Goal: Information Seeking & Learning: Learn about a topic

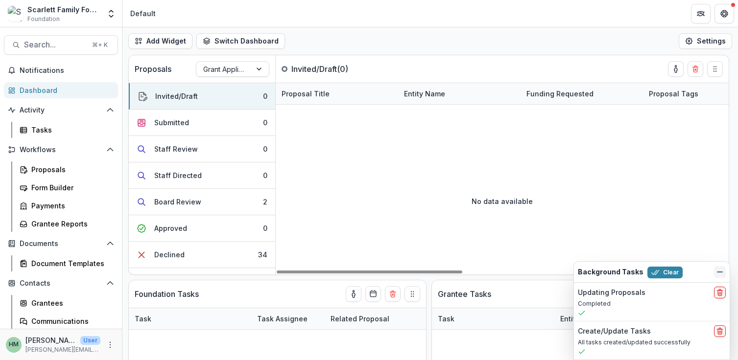
click at [718, 271] on icon "Dismiss" at bounding box center [720, 272] width 8 height 8
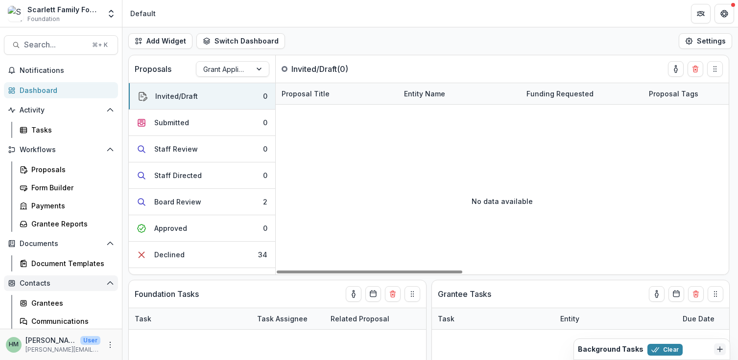
scroll to position [58, 0]
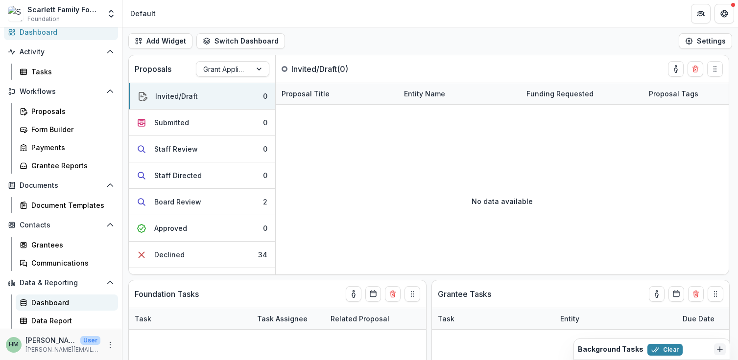
click at [49, 298] on div "Dashboard" at bounding box center [70, 303] width 79 height 10
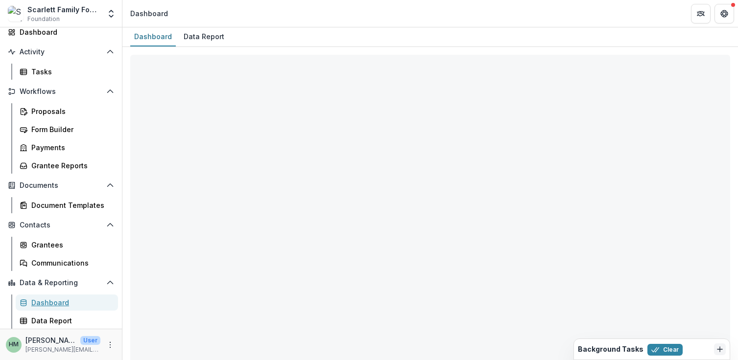
select select "**********"
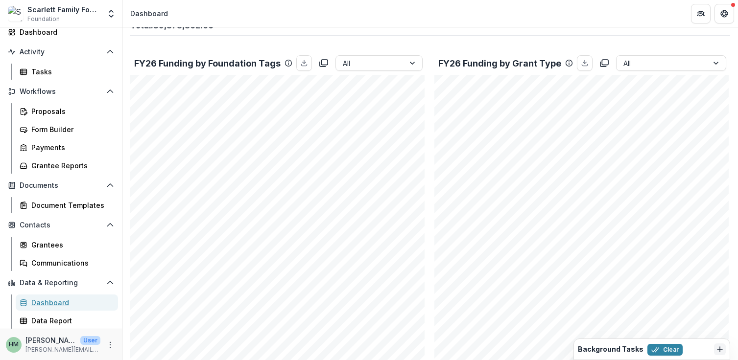
scroll to position [261, 0]
click at [106, 345] on icon "More" at bounding box center [110, 345] width 8 height 8
click at [150, 315] on link "Help Center" at bounding box center [171, 308] width 105 height 16
click at [106, 346] on icon "More" at bounding box center [110, 345] width 8 height 8
click at [149, 322] on link "User Settings" at bounding box center [171, 324] width 105 height 16
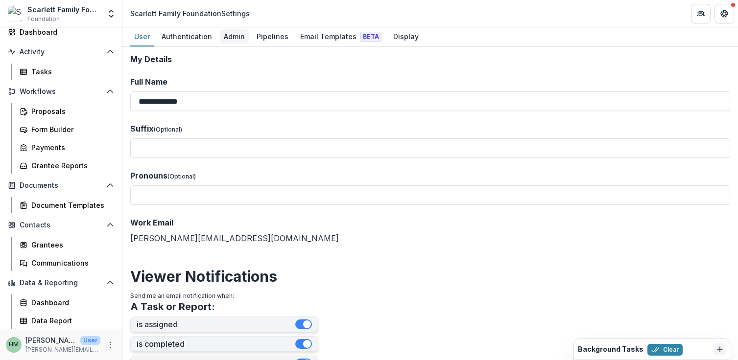
click at [230, 38] on div "Admin" at bounding box center [234, 36] width 29 height 14
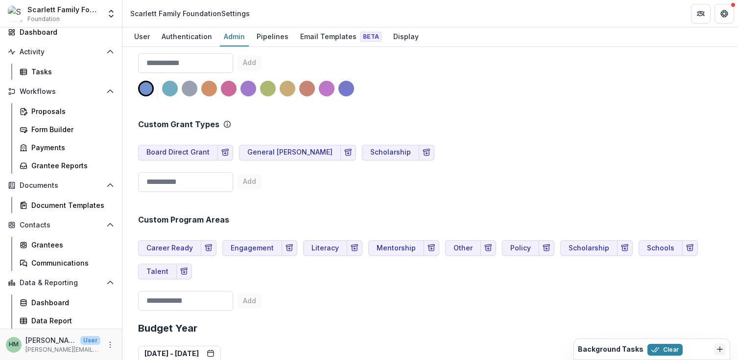
scroll to position [476, 0]
click at [178, 182] on input at bounding box center [185, 181] width 95 height 20
click at [336, 187] on div "Custom Grant Types Board Direct Grant General Grant Scholarship Add" at bounding box center [430, 146] width 584 height 95
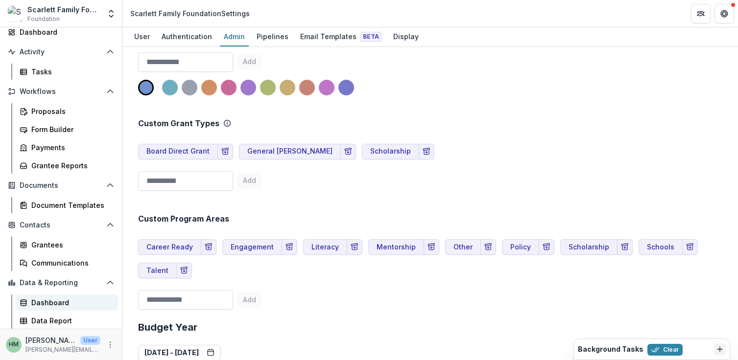
click at [46, 304] on div "Dashboard" at bounding box center [70, 303] width 79 height 10
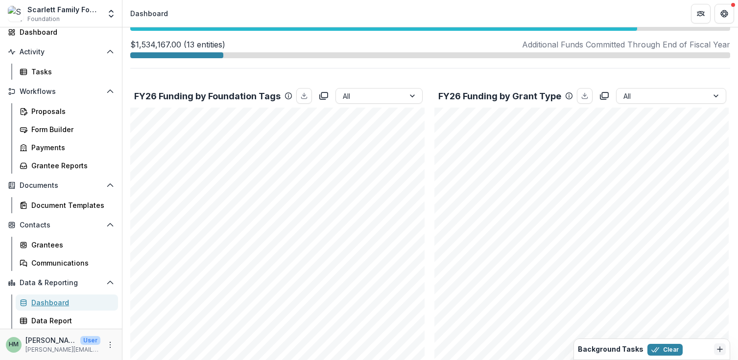
scroll to position [341, 0]
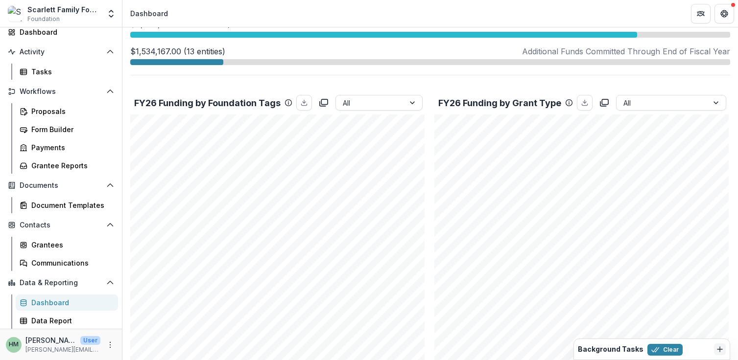
click at [497, 104] on p "FY26 Funding by Grant Type" at bounding box center [499, 102] width 123 height 13
click at [642, 103] on div at bounding box center [662, 103] width 78 height 12
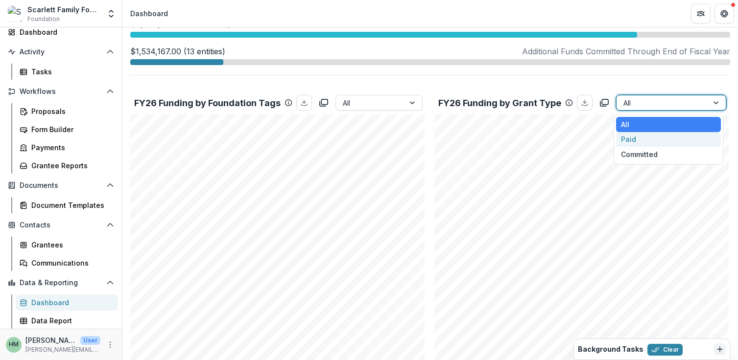
click at [638, 135] on div "Paid" at bounding box center [668, 139] width 105 height 15
click at [637, 102] on div at bounding box center [662, 103] width 78 height 12
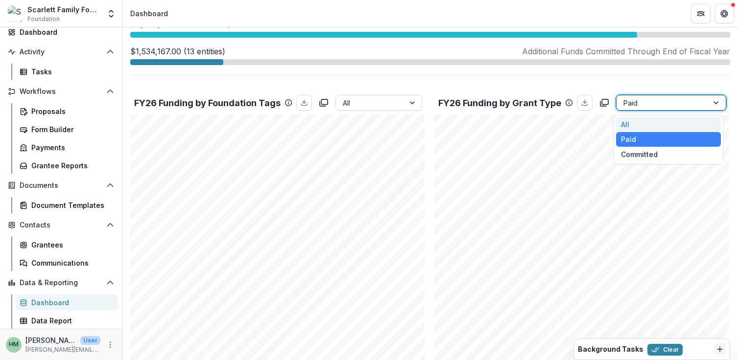
click at [632, 121] on div "All" at bounding box center [668, 124] width 105 height 15
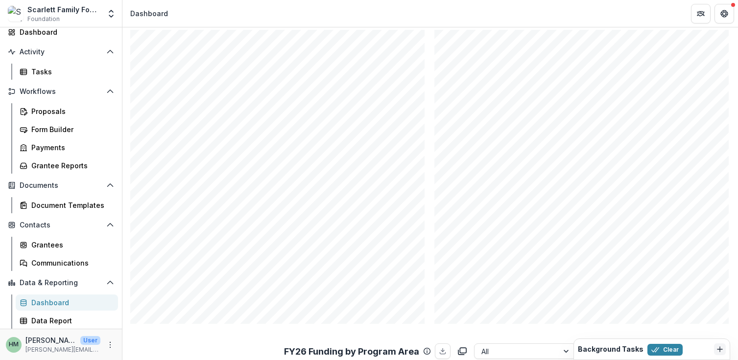
scroll to position [345, 0]
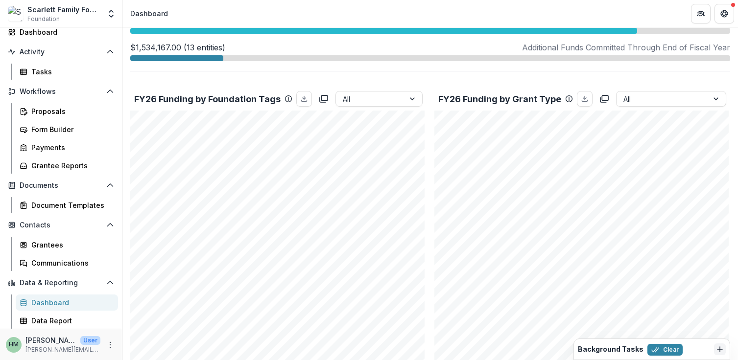
click at [182, 99] on p "FY26 Funding by Foundation Tags" at bounding box center [207, 99] width 146 height 13
click at [360, 98] on div at bounding box center [370, 99] width 55 height 12
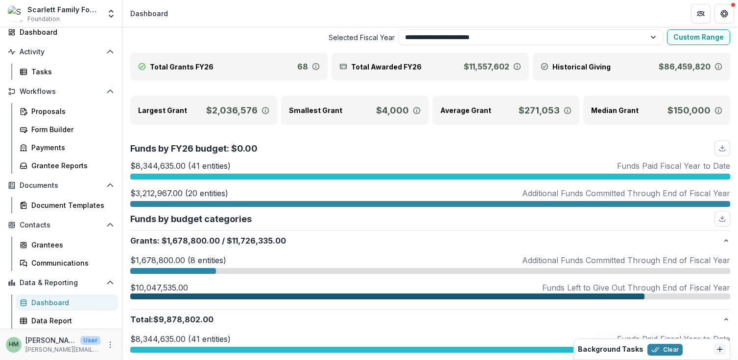
scroll to position [0, 0]
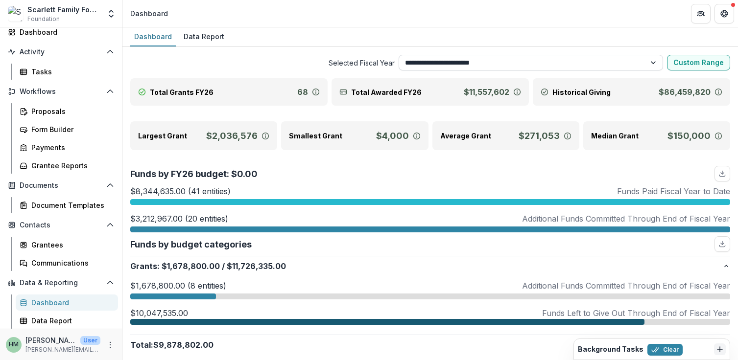
click at [468, 57] on select "**********" at bounding box center [531, 63] width 264 height 16
click at [399, 55] on select "**********" at bounding box center [531, 63] width 264 height 16
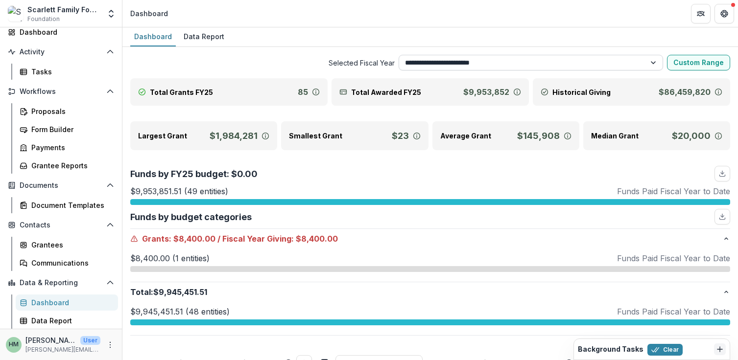
click at [507, 55] on select "**********" at bounding box center [531, 63] width 264 height 16
click at [399, 55] on select "**********" at bounding box center [531, 63] width 264 height 16
click at [496, 60] on select "**********" at bounding box center [531, 63] width 264 height 16
click at [399, 55] on select "**********" at bounding box center [531, 63] width 264 height 16
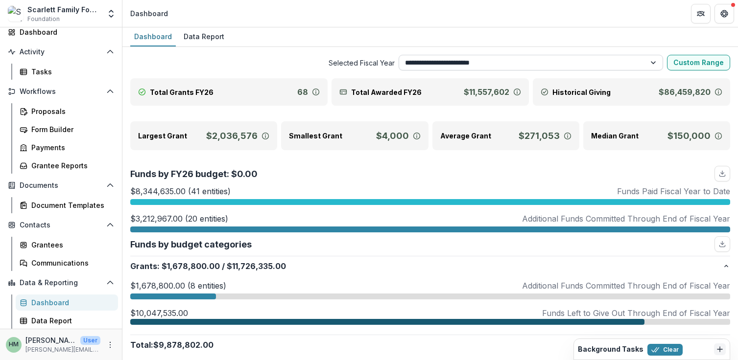
click at [482, 67] on select "**********" at bounding box center [531, 63] width 264 height 16
select select "**********"
click at [399, 55] on select "**********" at bounding box center [531, 63] width 264 height 16
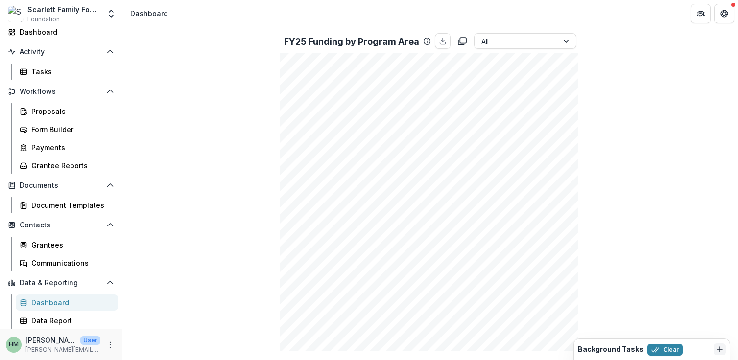
scroll to position [652, 0]
click at [439, 44] on icon "download" at bounding box center [443, 45] width 8 height 8
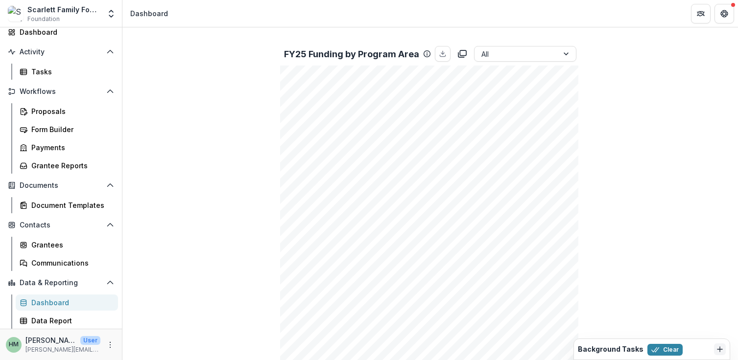
scroll to position [643, 0]
click at [56, 321] on div "Data Report" at bounding box center [70, 321] width 79 height 10
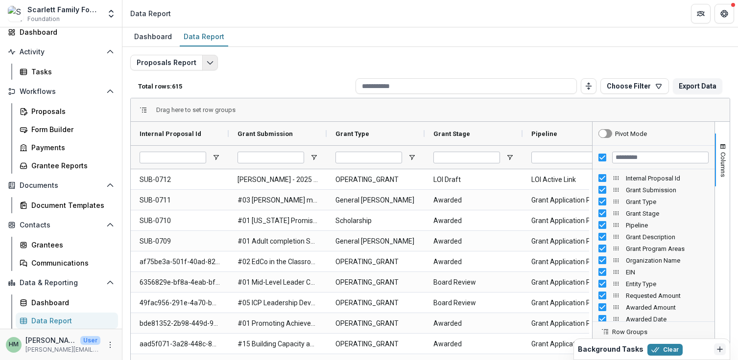
click at [207, 62] on polyline "Edit selected report" at bounding box center [209, 63] width 5 height 3
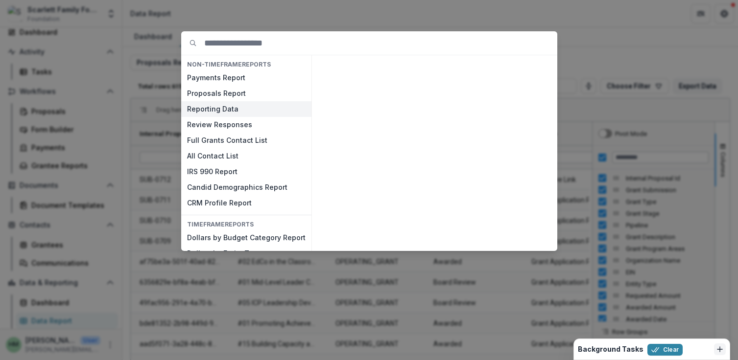
click at [216, 105] on button "Reporting Data" at bounding box center [246, 109] width 130 height 16
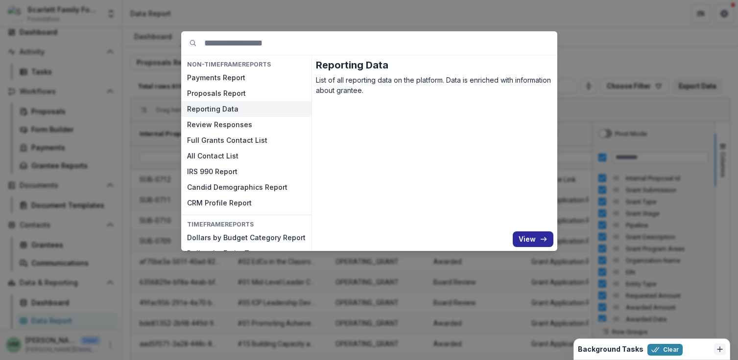
click at [528, 234] on button "View" at bounding box center [533, 240] width 41 height 16
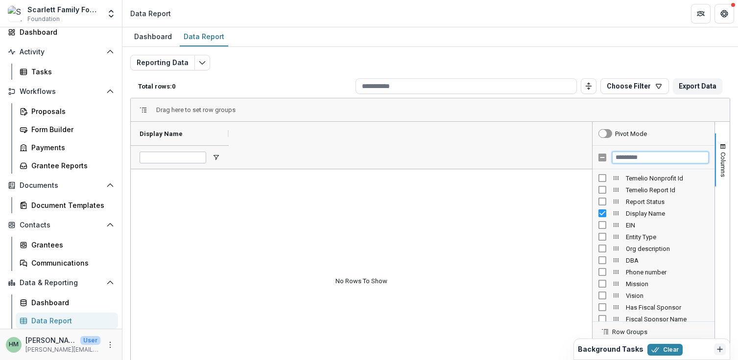
click at [633, 157] on input "Filter Columns Input" at bounding box center [660, 158] width 96 height 12
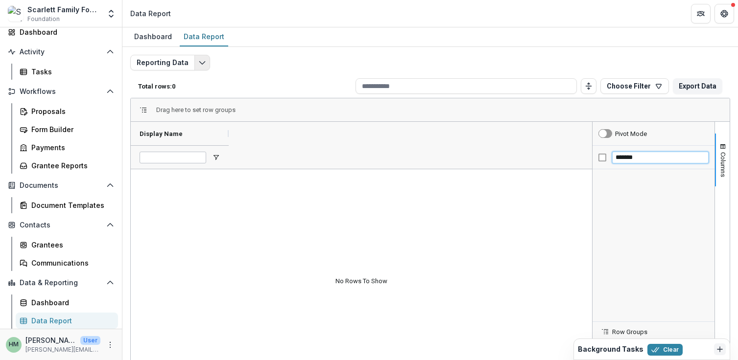
type input "*******"
click at [198, 60] on icon "Edit selected report" at bounding box center [202, 63] width 8 height 8
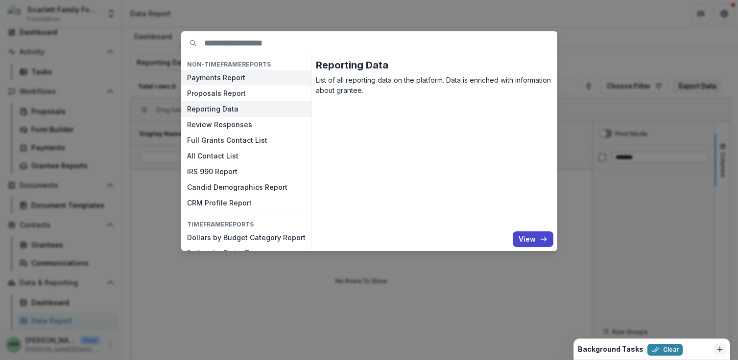
click at [218, 80] on button "Payments Report" at bounding box center [246, 78] width 130 height 16
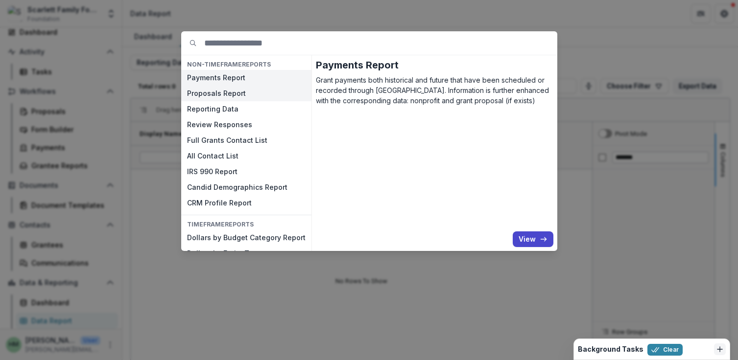
click at [217, 90] on button "Proposals Report" at bounding box center [246, 94] width 130 height 16
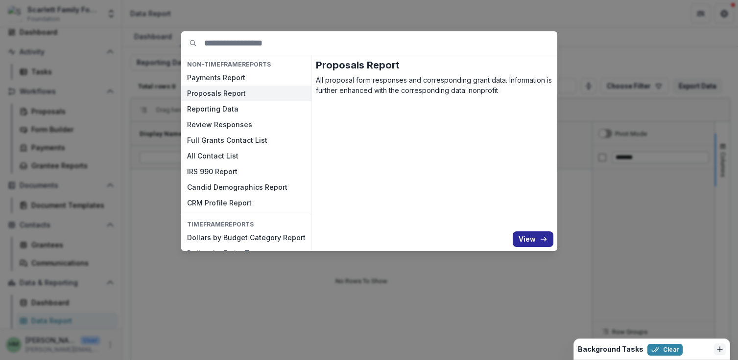
click at [524, 238] on button "View" at bounding box center [533, 240] width 41 height 16
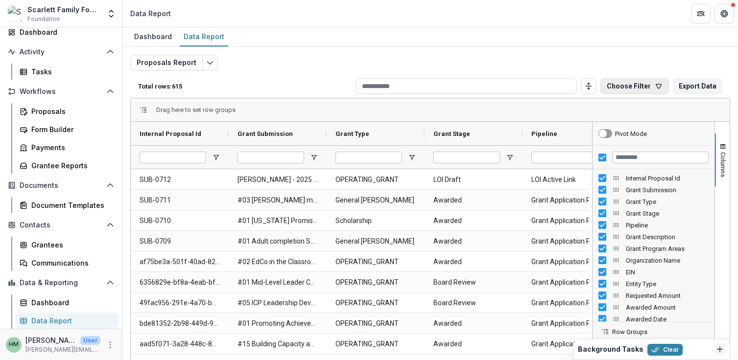
click at [630, 85] on button "Choose Filter" at bounding box center [634, 86] width 69 height 16
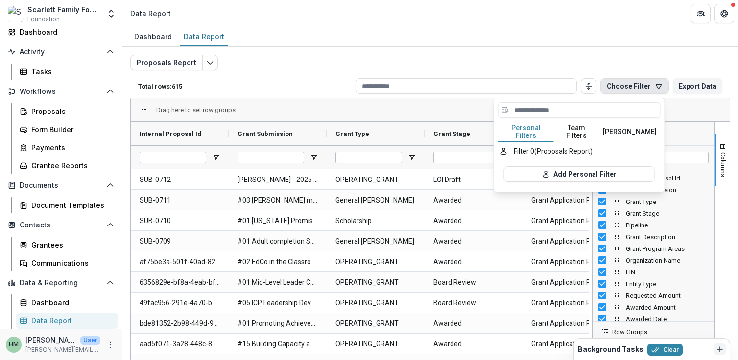
click at [647, 33] on div "Dashboard Data Report" at bounding box center [430, 37] width 616 height 20
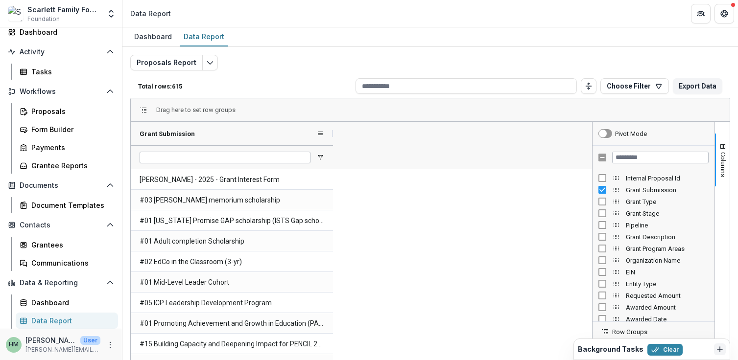
drag, startPoint x: 227, startPoint y: 133, endPoint x: 342, endPoint y: 134, distance: 115.1
click at [335, 134] on div at bounding box center [333, 134] width 4 height 24
drag, startPoint x: 342, startPoint y: 134, endPoint x: 439, endPoint y: 129, distance: 96.6
click at [432, 129] on div at bounding box center [430, 134] width 4 height 24
click at [640, 157] on input "Filter Columns Input" at bounding box center [660, 158] width 96 height 12
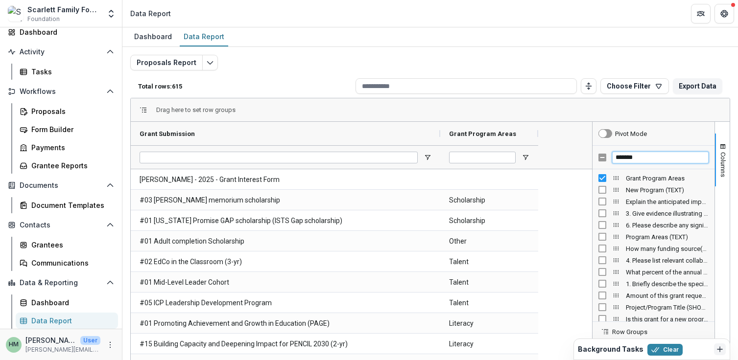
click at [626, 159] on input "*******" at bounding box center [660, 158] width 96 height 12
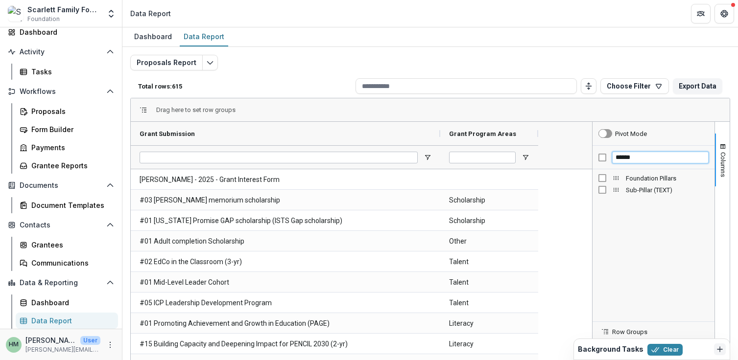
type input "******"
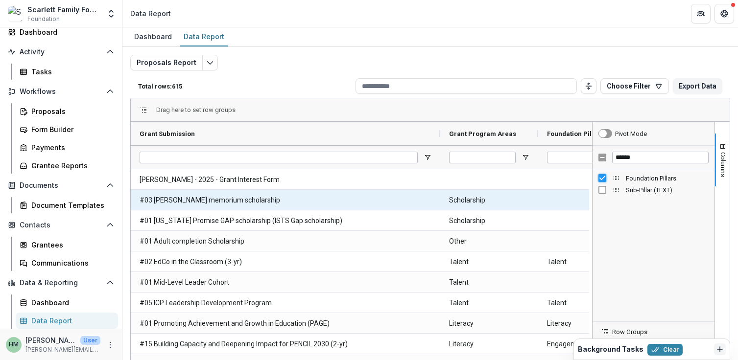
scroll to position [0, 50]
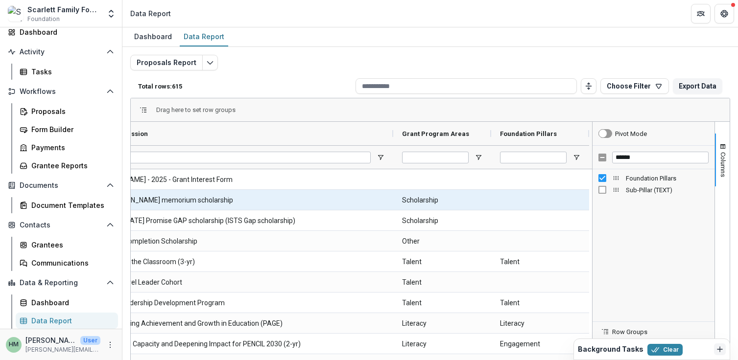
click at [525, 197] on div at bounding box center [540, 200] width 98 height 20
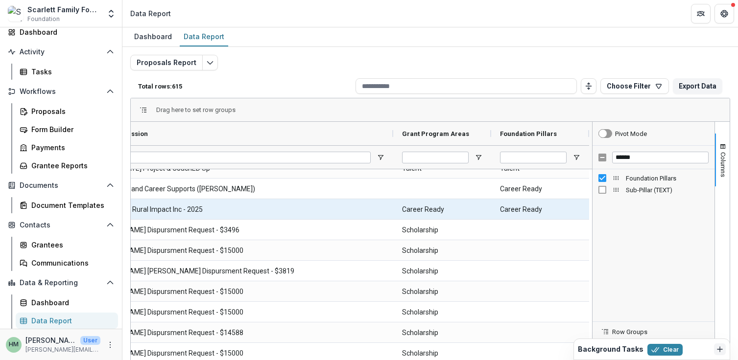
scroll to position [0, 0]
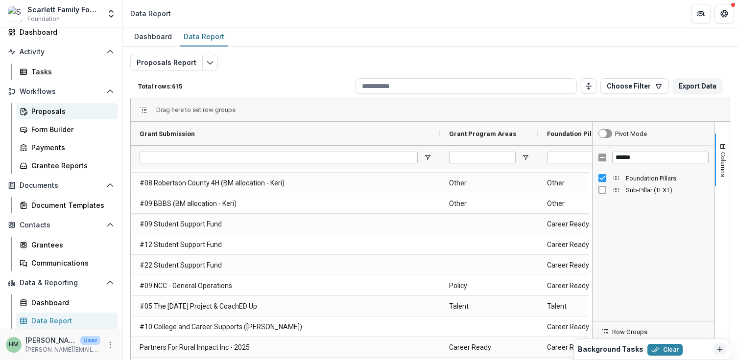
click at [60, 114] on div "Proposals" at bounding box center [70, 111] width 79 height 10
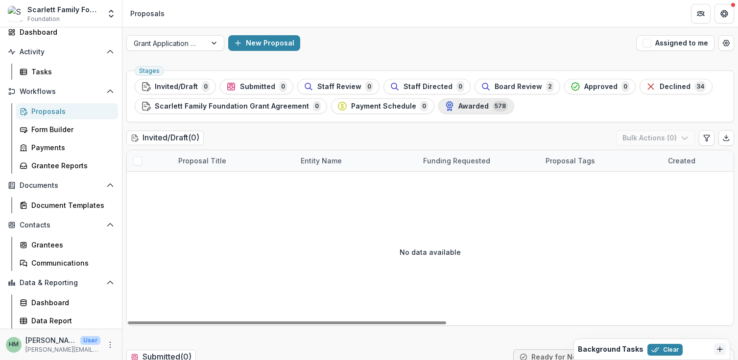
click at [454, 111] on div "Awarded 578" at bounding box center [476, 106] width 63 height 11
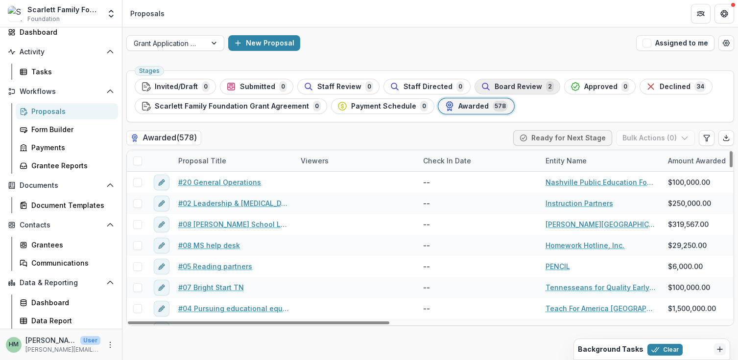
click at [515, 89] on span "Board Review" at bounding box center [519, 87] width 48 height 8
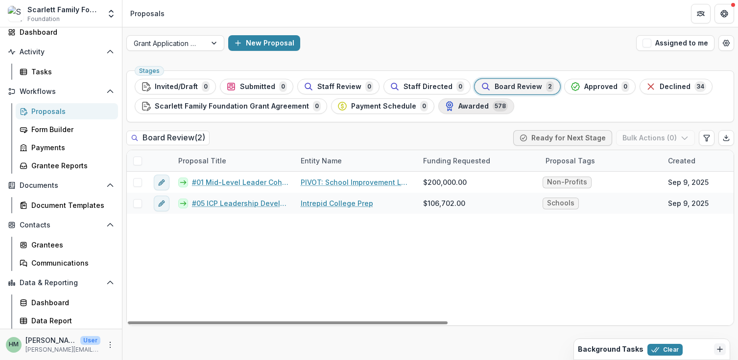
click at [449, 112] on button "Awarded 578" at bounding box center [476, 106] width 76 height 16
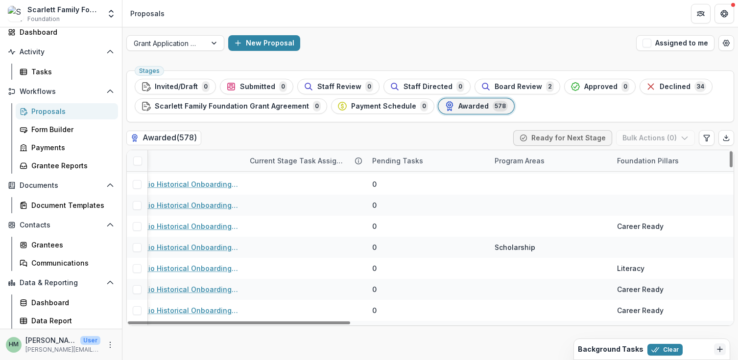
scroll to position [843, 1030]
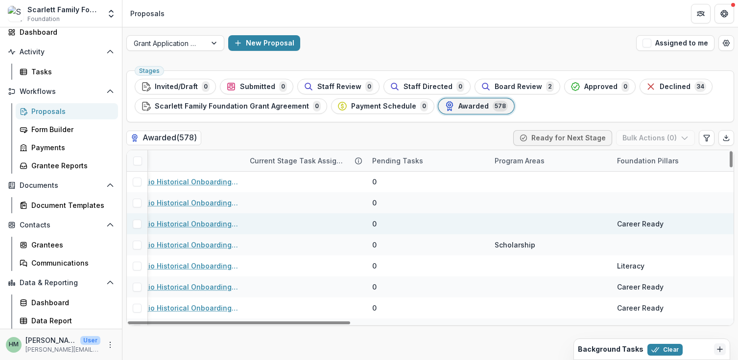
click at [521, 227] on div at bounding box center [550, 224] width 122 height 21
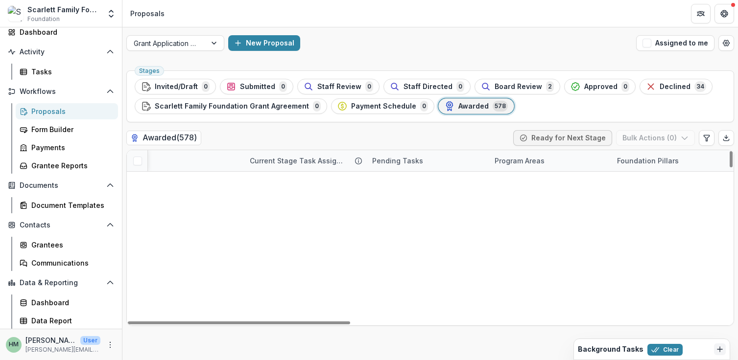
scroll to position [0, 1030]
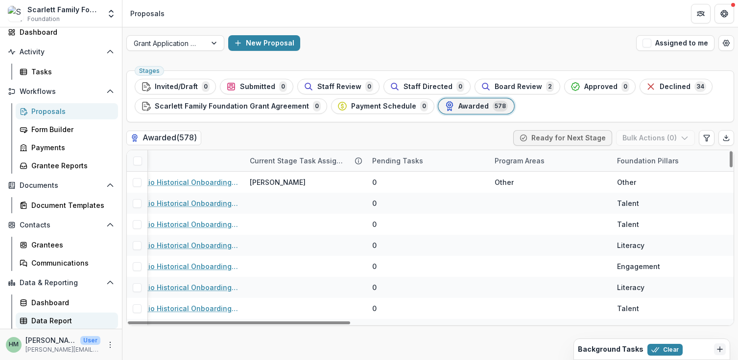
click at [51, 320] on div "Data Report" at bounding box center [70, 321] width 79 height 10
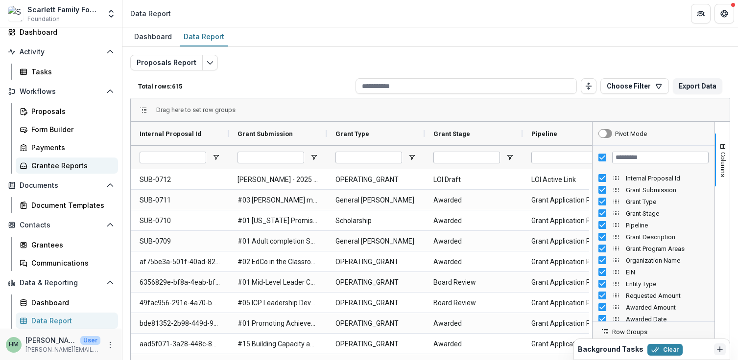
click at [58, 166] on div "Grantee Reports" at bounding box center [70, 166] width 79 height 10
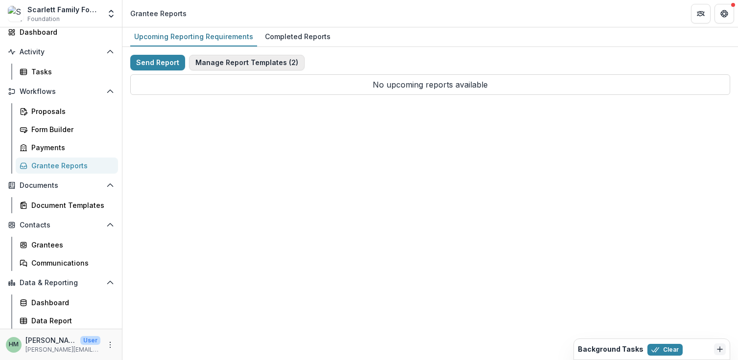
click at [239, 67] on button "Manage Report Templates ( 2 )" at bounding box center [247, 63] width 116 height 16
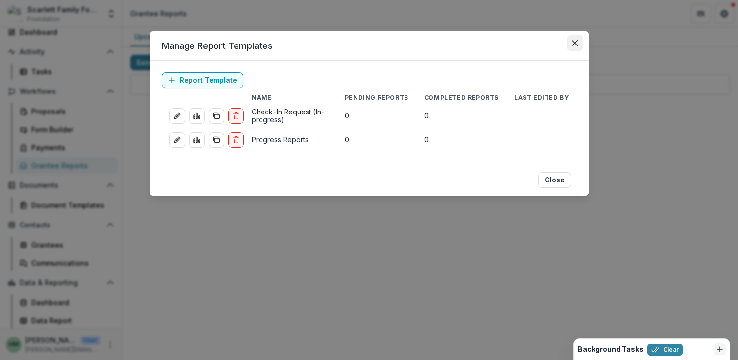
click at [577, 41] on icon "Close" at bounding box center [575, 43] width 6 height 6
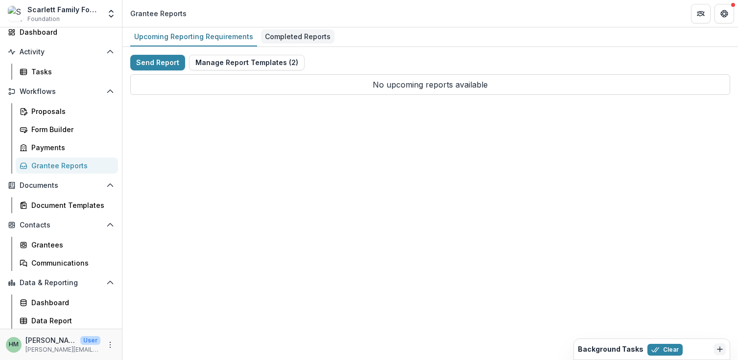
click at [270, 39] on div "Completed Reports" at bounding box center [297, 36] width 73 height 14
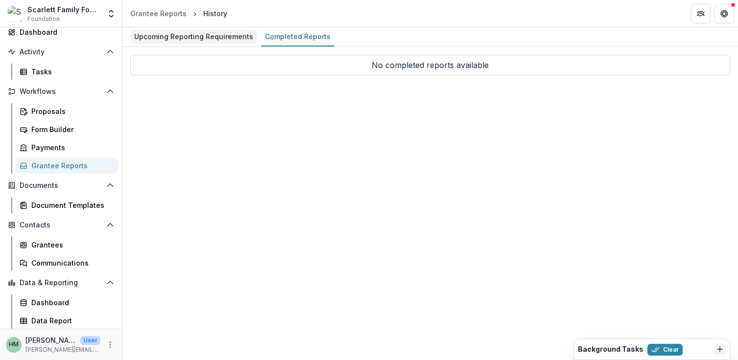
click at [198, 37] on div "Upcoming Reporting Requirements" at bounding box center [193, 36] width 127 height 14
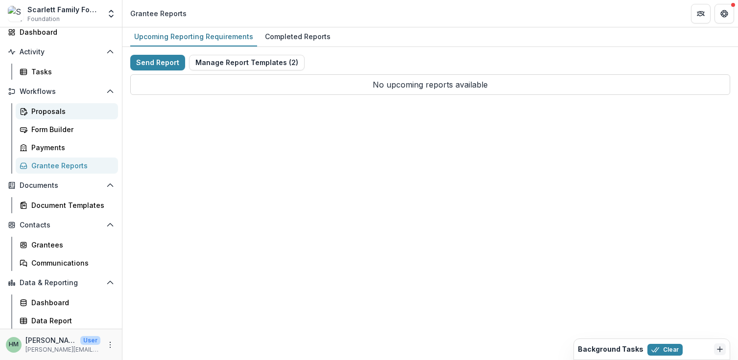
click at [37, 108] on div "Proposals" at bounding box center [70, 111] width 79 height 10
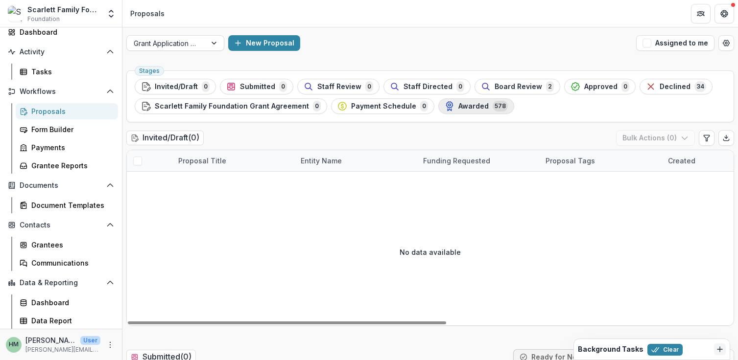
click at [448, 111] on div "Awarded 578" at bounding box center [476, 106] width 63 height 11
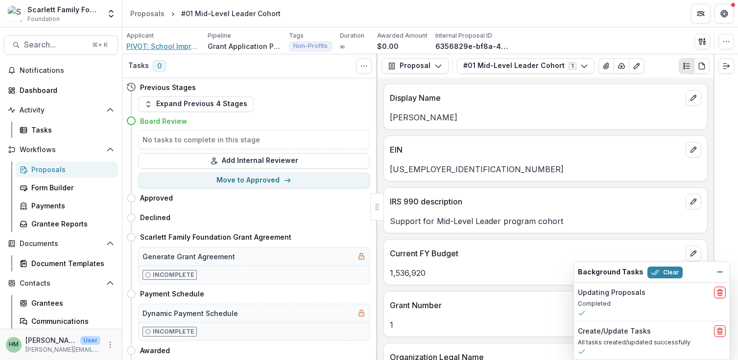
click at [166, 41] on span "PIVOT: School Improvement Leaders" at bounding box center [162, 46] width 73 height 10
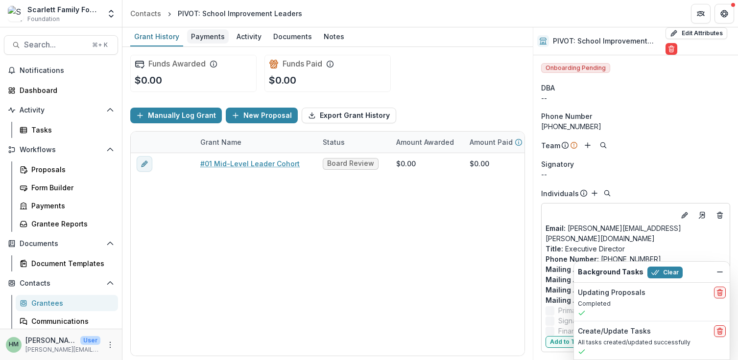
click at [212, 34] on div "Payments" at bounding box center [208, 36] width 42 height 14
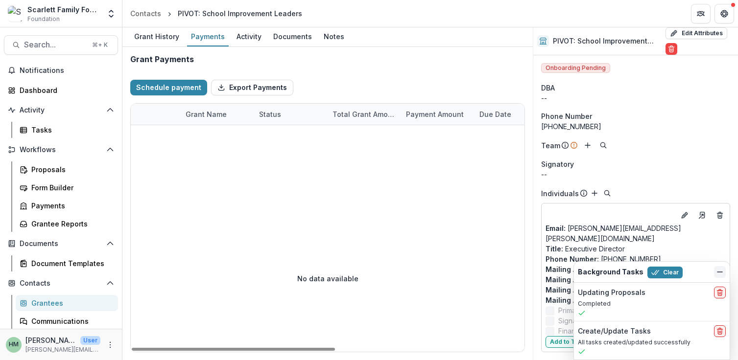
click at [717, 272] on line "Dismiss" at bounding box center [719, 272] width 5 height 0
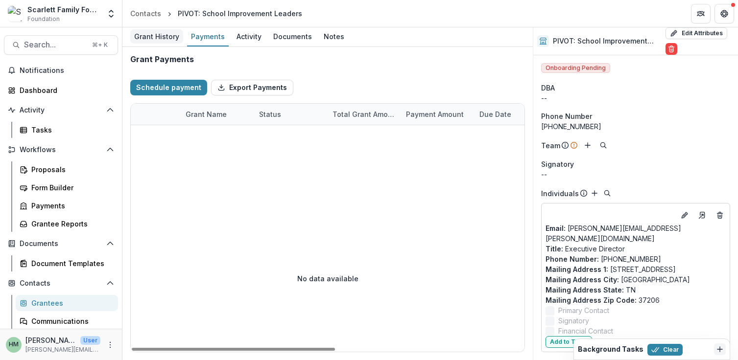
click at [165, 35] on div "Grant History" at bounding box center [156, 36] width 53 height 14
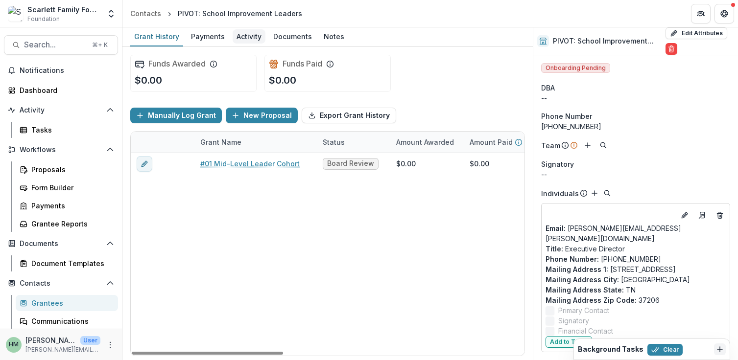
click at [238, 37] on div "Activity" at bounding box center [249, 36] width 33 height 14
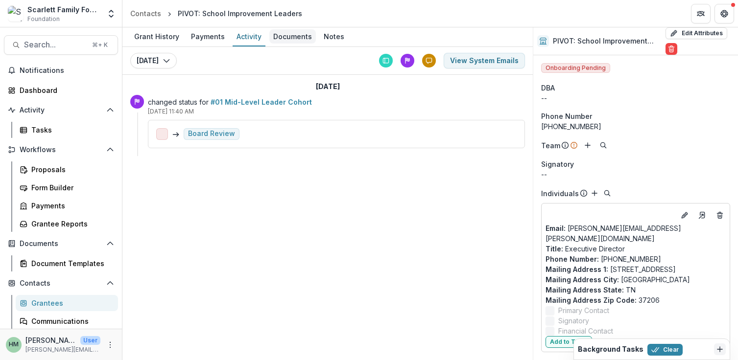
click at [281, 36] on div "Documents" at bounding box center [292, 36] width 47 height 14
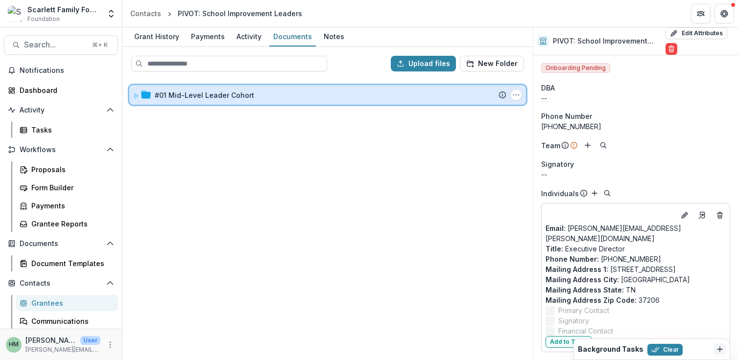
click at [136, 93] on icon at bounding box center [136, 96] width 6 height 6
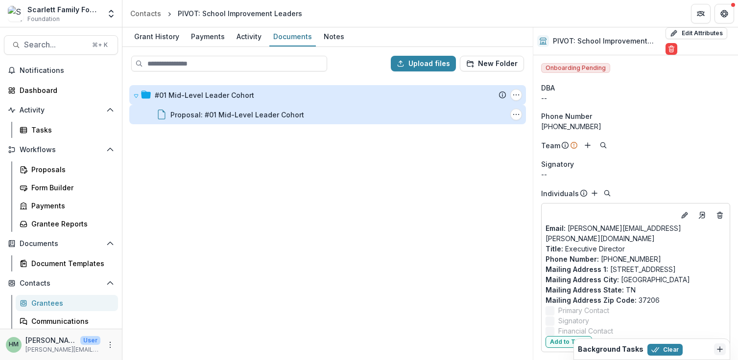
click at [203, 116] on div "Proposal: #01 Mid-Level Leader Cohort" at bounding box center [237, 115] width 134 height 10
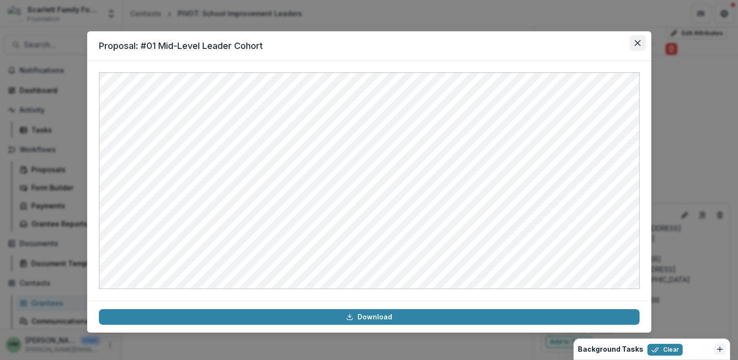
click at [637, 46] on button "Close" at bounding box center [638, 43] width 16 height 16
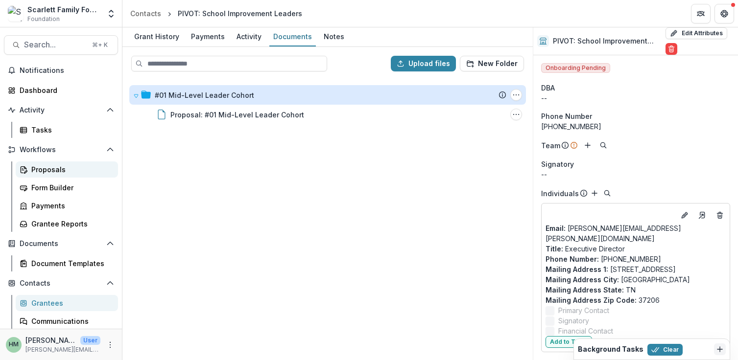
click at [39, 168] on div "Proposals" at bounding box center [70, 170] width 79 height 10
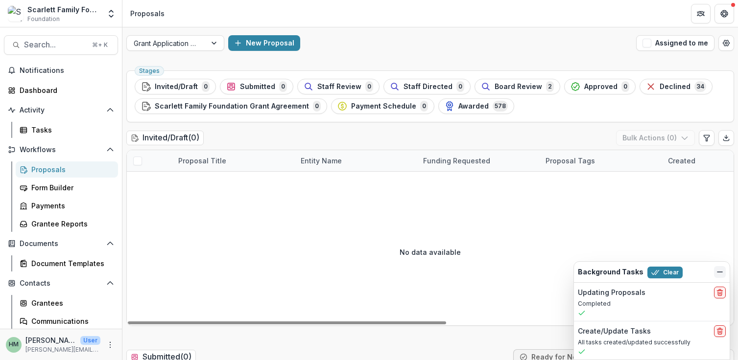
click at [721, 272] on line "Dismiss" at bounding box center [719, 272] width 5 height 0
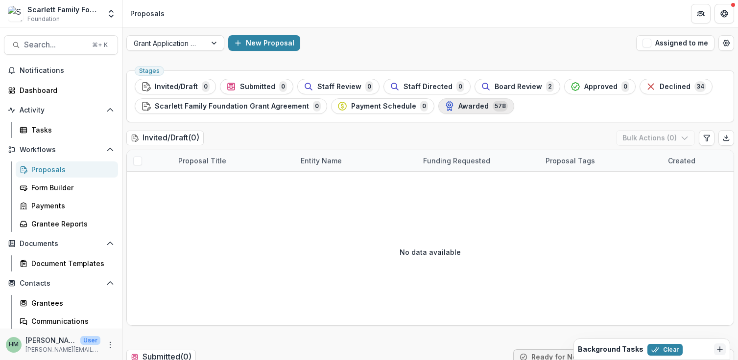
click at [458, 105] on span "Awarded" at bounding box center [473, 106] width 30 height 8
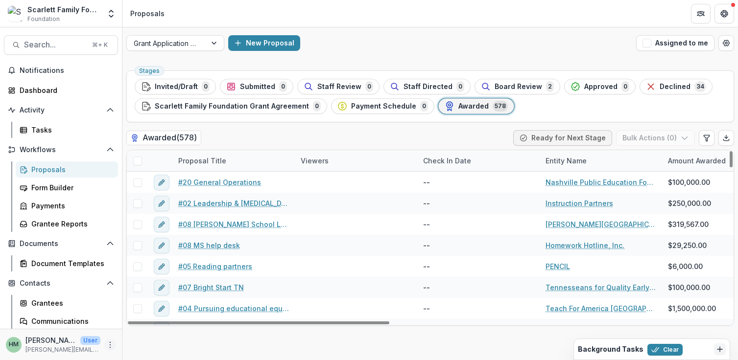
click at [110, 342] on circle "More" at bounding box center [110, 342] width 0 height 0
click at [159, 325] on link "User Settings" at bounding box center [171, 324] width 105 height 16
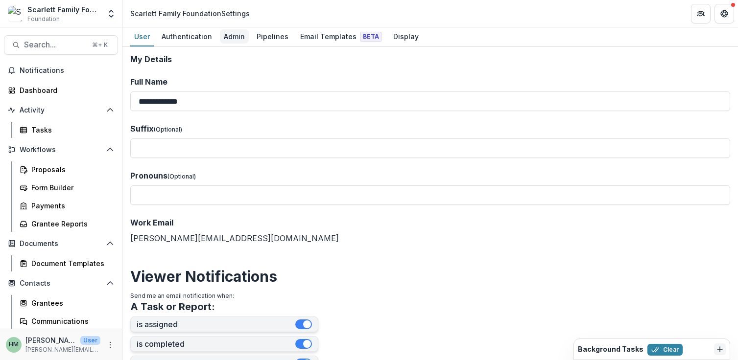
click at [231, 33] on div "Admin" at bounding box center [234, 36] width 29 height 14
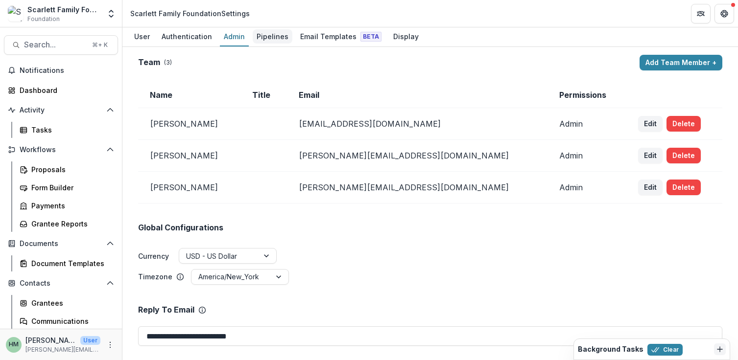
click at [265, 38] on div "Pipelines" at bounding box center [273, 36] width 40 height 14
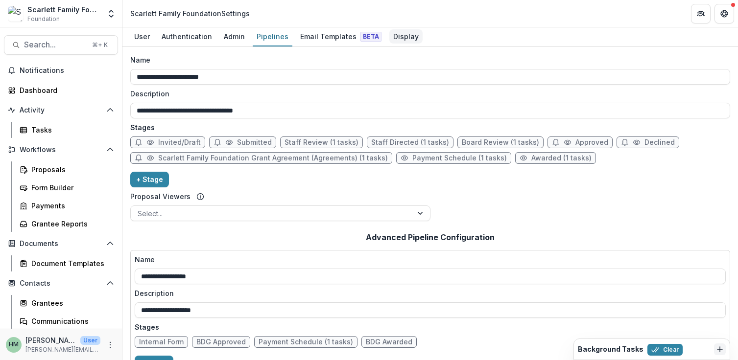
click at [389, 39] on div "Display" at bounding box center [405, 36] width 33 height 14
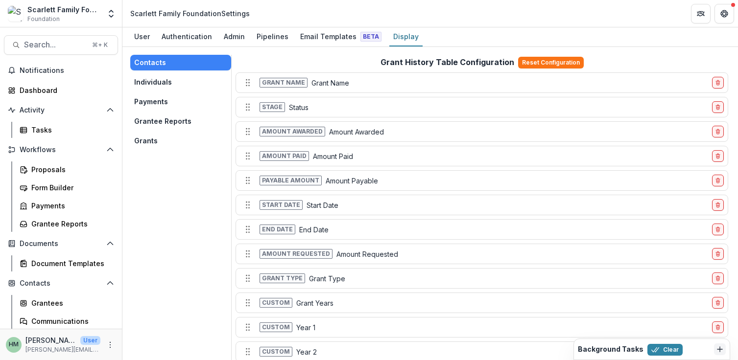
click at [150, 140] on button "Grants" at bounding box center [180, 141] width 101 height 16
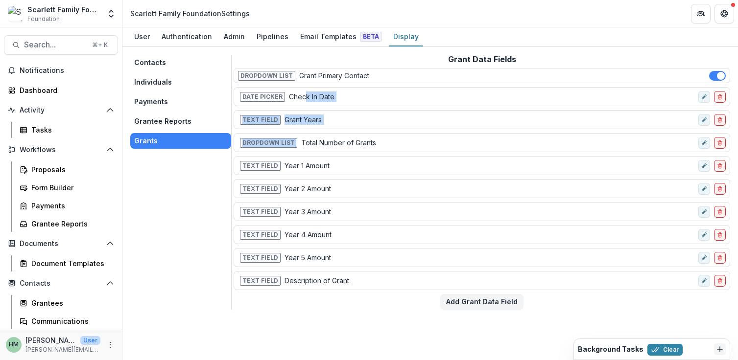
drag, startPoint x: 305, startPoint y: 96, endPoint x: 305, endPoint y: 132, distance: 35.3
click at [305, 132] on div "Dropdown List Grant Primary Contact Date Picker Check In Date Text Field Grant …" at bounding box center [482, 179] width 497 height 222
click at [236, 108] on div "Dropdown List Grant Primary Contact Date Picker Check In Date Text Field Grant …" at bounding box center [482, 179] width 497 height 222
click at [172, 205] on div "Contacts Individuals Payments Grantee Reports Grants" at bounding box center [180, 182] width 101 height 255
click at [328, 39] on div "Email Templates Beta" at bounding box center [340, 36] width 89 height 14
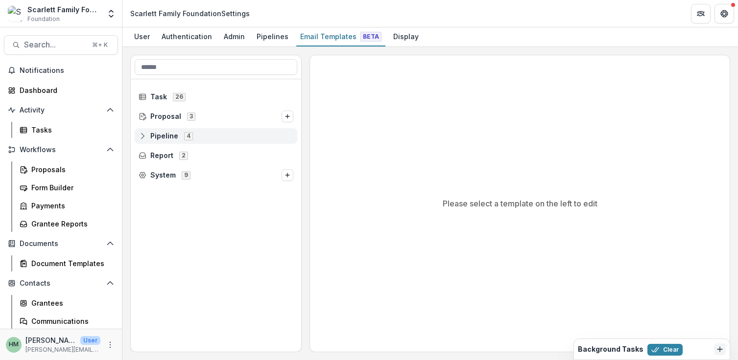
click at [156, 134] on span "Pipeline" at bounding box center [164, 136] width 28 height 8
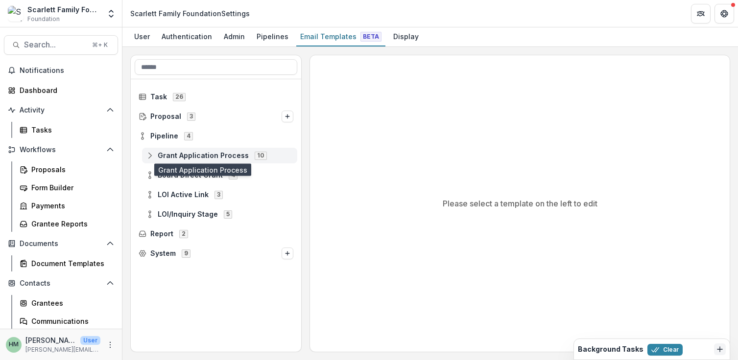
click at [208, 152] on span "Grant Application Process" at bounding box center [203, 156] width 91 height 8
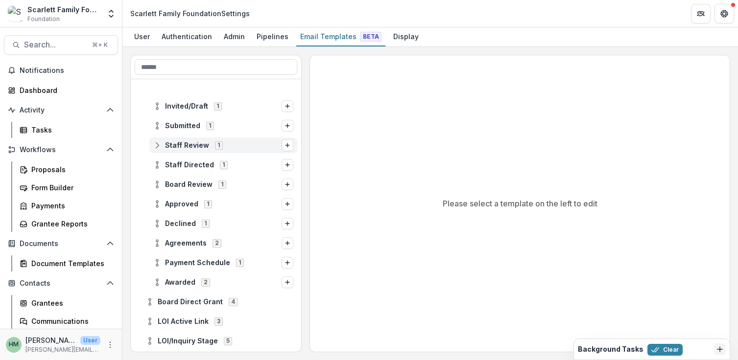
scroll to position [107, 0]
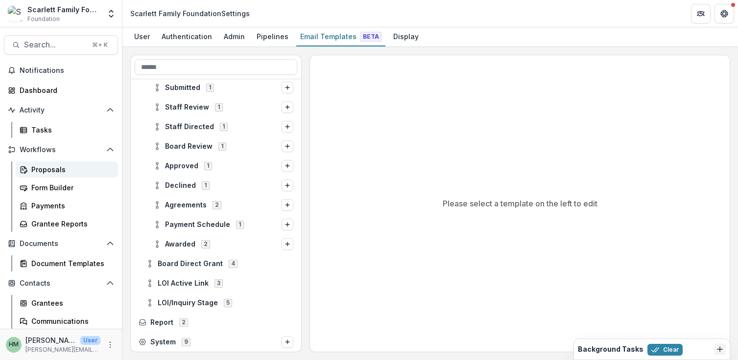
click at [44, 166] on div "Proposals" at bounding box center [70, 170] width 79 height 10
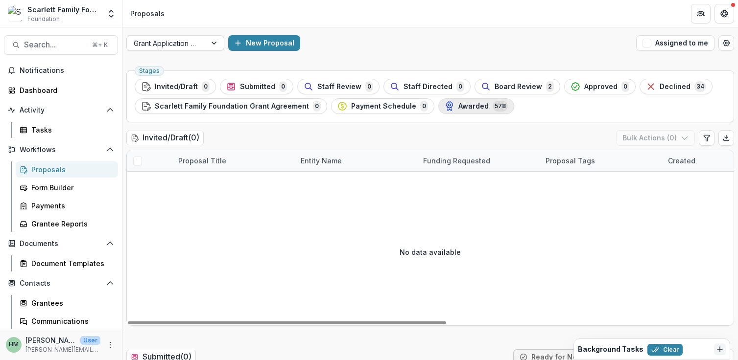
click at [473, 103] on span "Awarded" at bounding box center [473, 106] width 30 height 8
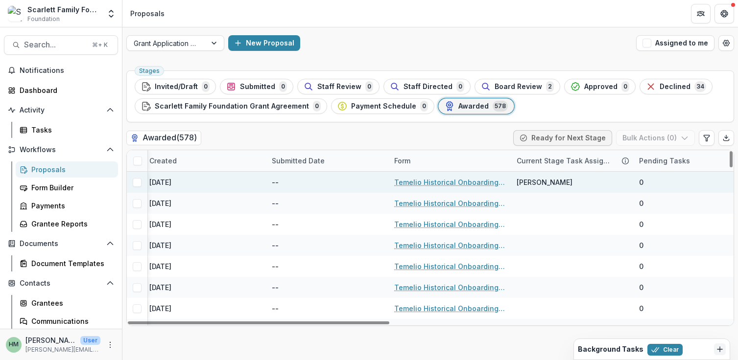
scroll to position [0, 785]
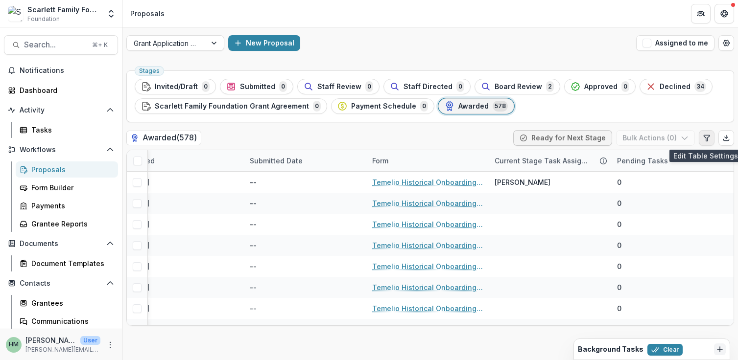
click at [705, 138] on icon "Edit table settings" at bounding box center [706, 138] width 5 height 6
select select "******"
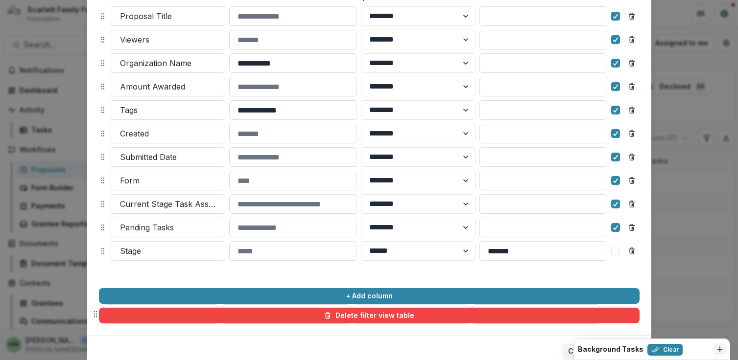
scroll to position [178, 0]
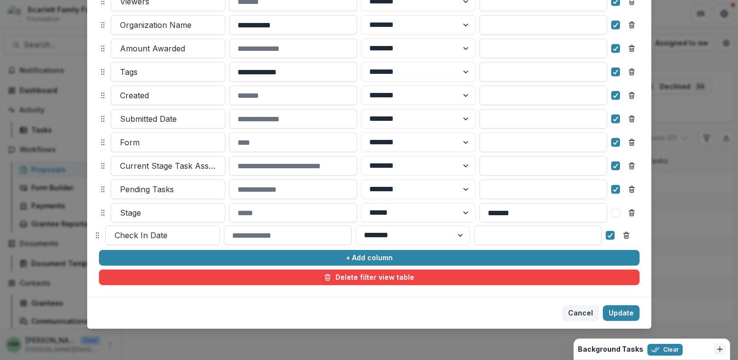
drag, startPoint x: 100, startPoint y: 113, endPoint x: 94, endPoint y: 235, distance: 121.6
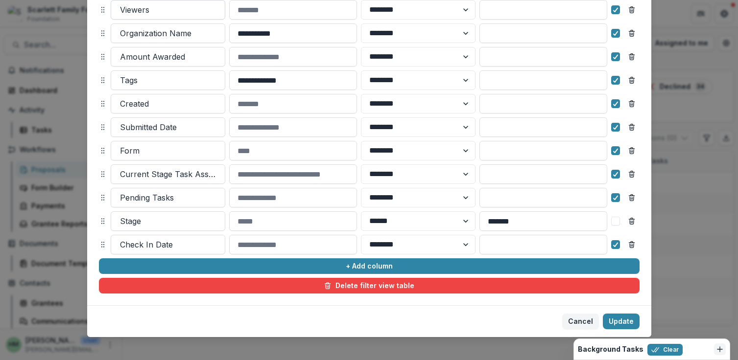
scroll to position [171, 0]
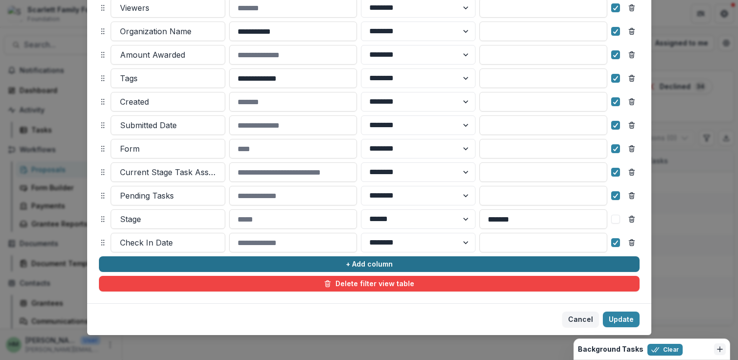
click at [355, 265] on button "+ Add column" at bounding box center [369, 265] width 541 height 16
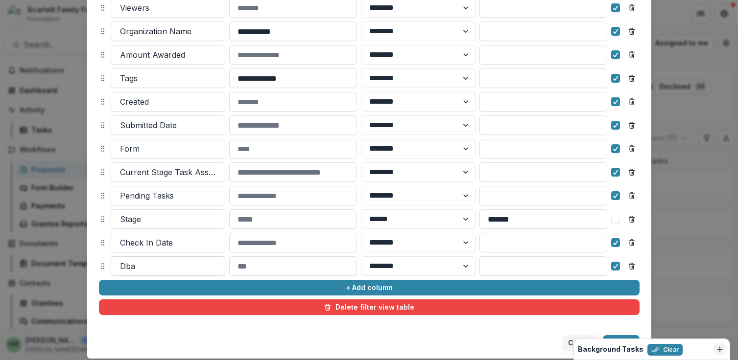
click at [182, 262] on div at bounding box center [168, 267] width 96 height 14
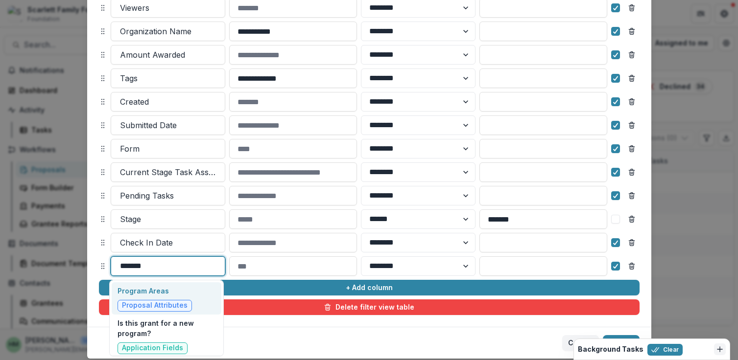
type input "*******"
click at [148, 291] on p "Program Areas" at bounding box center [155, 291] width 74 height 10
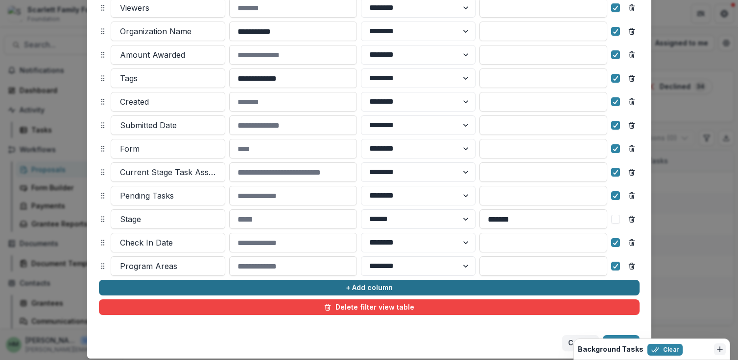
click at [305, 286] on button "+ Add column" at bounding box center [369, 288] width 541 height 16
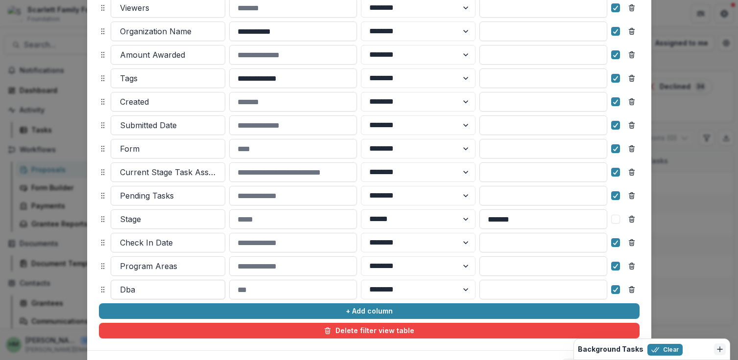
click at [174, 286] on div at bounding box center [168, 290] width 96 height 14
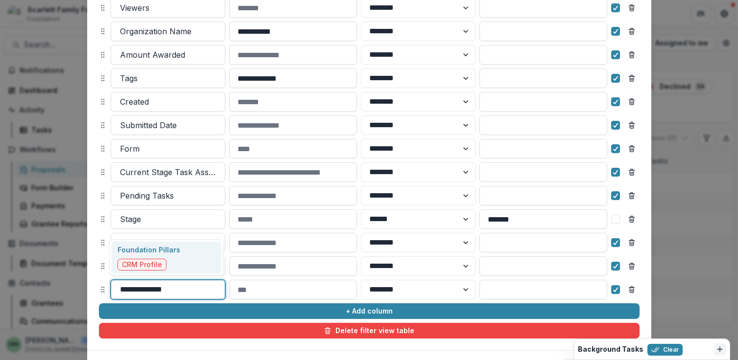
type input "**********"
click at [175, 249] on p "Foundation Pillars" at bounding box center [149, 250] width 63 height 10
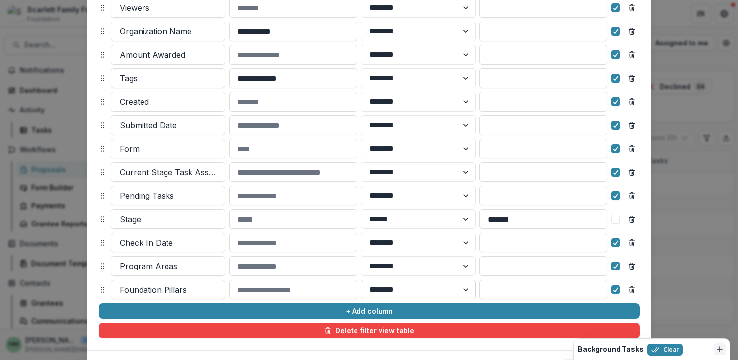
click at [455, 289] on select "******** ******" at bounding box center [418, 290] width 115 height 20
click at [95, 235] on div "**********" at bounding box center [369, 119] width 564 height 461
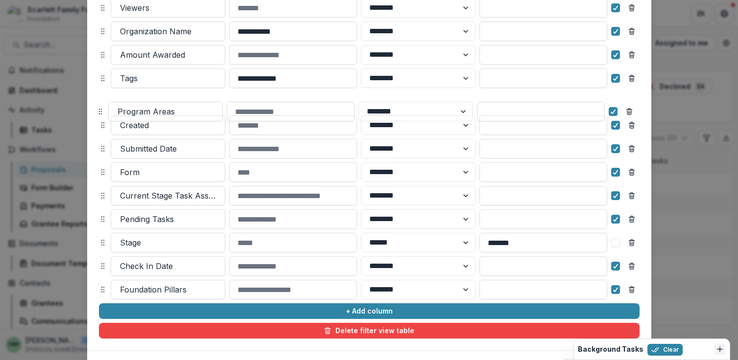
drag, startPoint x: 100, startPoint y: 266, endPoint x: 97, endPoint y: 101, distance: 164.6
click at [99, 112] on circle at bounding box center [99, 112] width 0 height 0
select select "******"
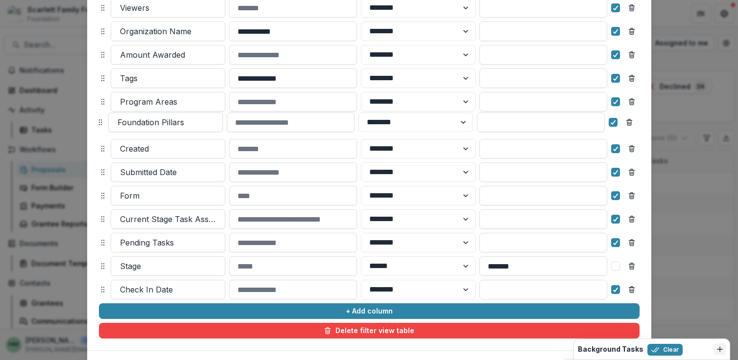
drag, startPoint x: 98, startPoint y: 288, endPoint x: 96, endPoint y: 120, distance: 168.0
click at [96, 120] on icon at bounding box center [100, 123] width 8 height 8
select select "******"
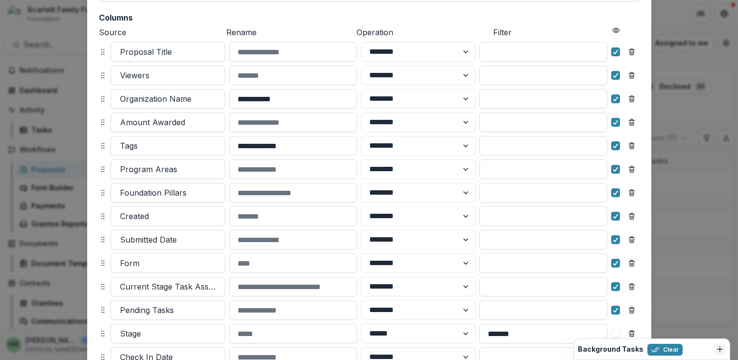
scroll to position [102, 0]
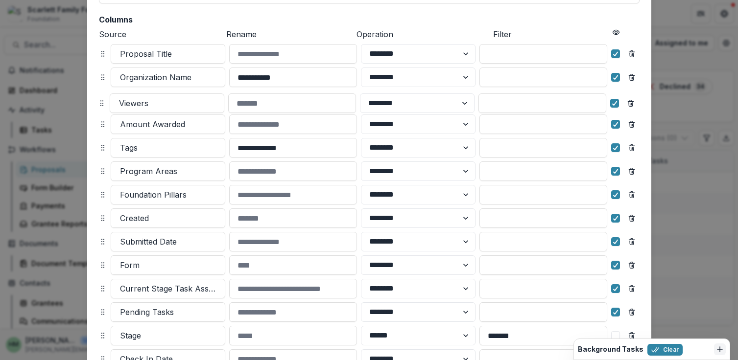
drag, startPoint x: 101, startPoint y: 76, endPoint x: 100, endPoint y: 102, distance: 25.5
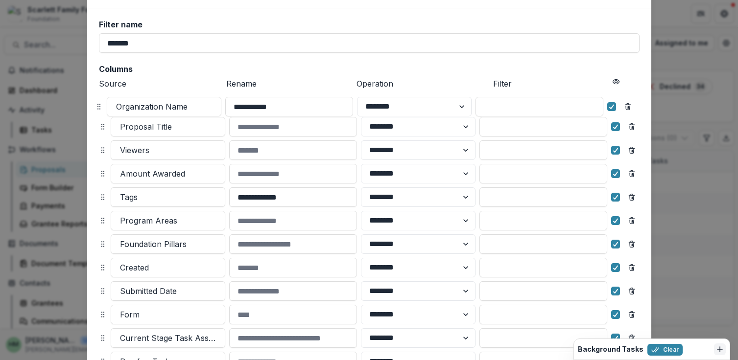
drag, startPoint x: 99, startPoint y: 77, endPoint x: 95, endPoint y: 106, distance: 29.2
click at [97, 107] on circle at bounding box center [97, 107] width 0 height 0
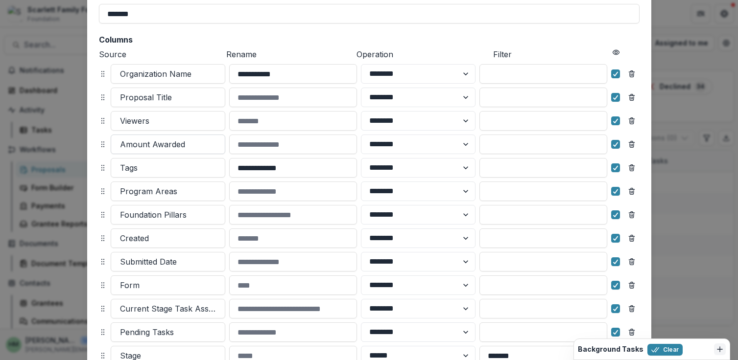
scroll to position [82, 0]
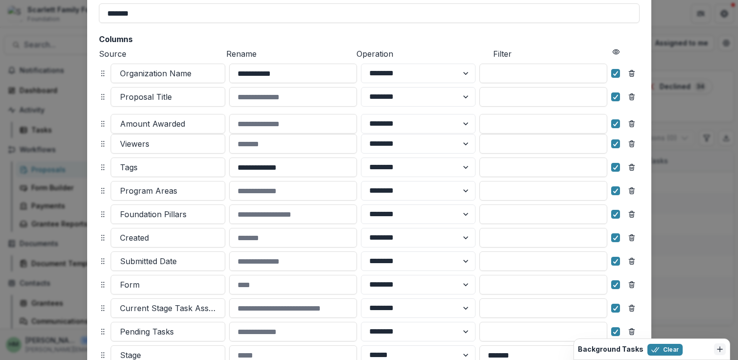
drag, startPoint x: 102, startPoint y: 146, endPoint x: 102, endPoint y: 126, distance: 20.1
click at [102, 126] on icon at bounding box center [103, 124] width 8 height 8
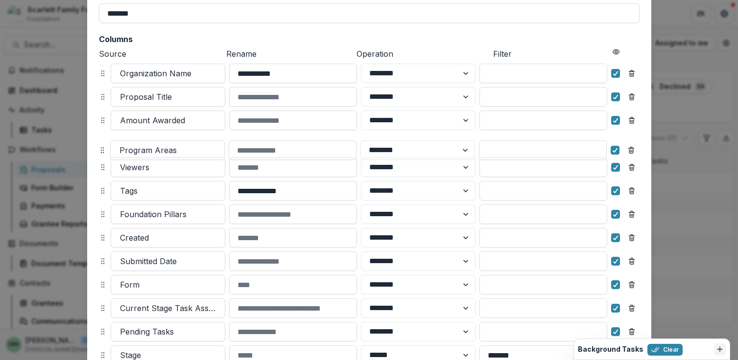
drag, startPoint x: 100, startPoint y: 189, endPoint x: 99, endPoint y: 148, distance: 40.6
click at [101, 148] on circle at bounding box center [101, 148] width 0 height 0
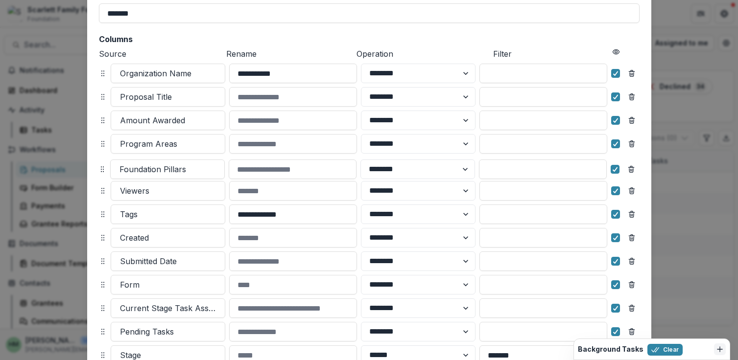
drag, startPoint x: 102, startPoint y: 212, endPoint x: 101, endPoint y: 167, distance: 44.6
click at [101, 167] on icon at bounding box center [102, 170] width 8 height 8
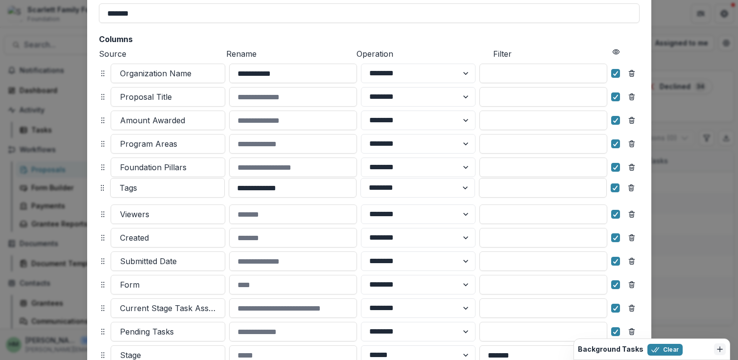
drag, startPoint x: 99, startPoint y: 213, endPoint x: 98, endPoint y: 186, distance: 26.9
click at [98, 186] on icon at bounding box center [102, 188] width 8 height 8
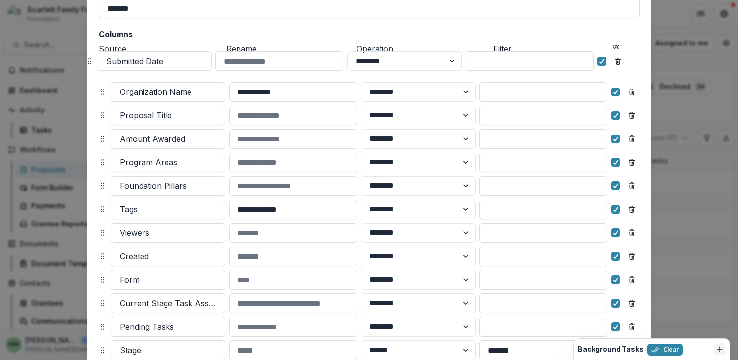
scroll to position [69, 0]
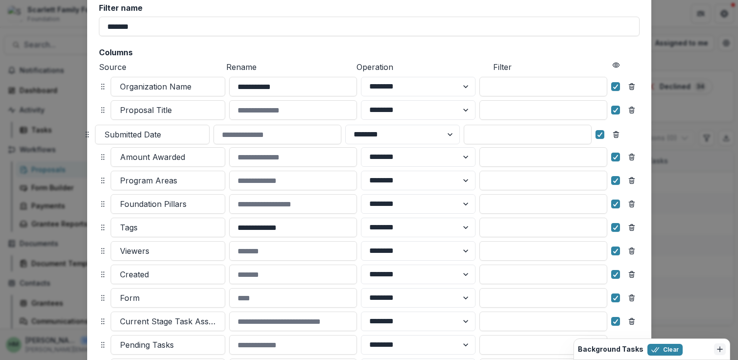
drag, startPoint x: 101, startPoint y: 189, endPoint x: 86, endPoint y: 132, distance: 58.3
click at [86, 132] on icon at bounding box center [87, 135] width 8 height 8
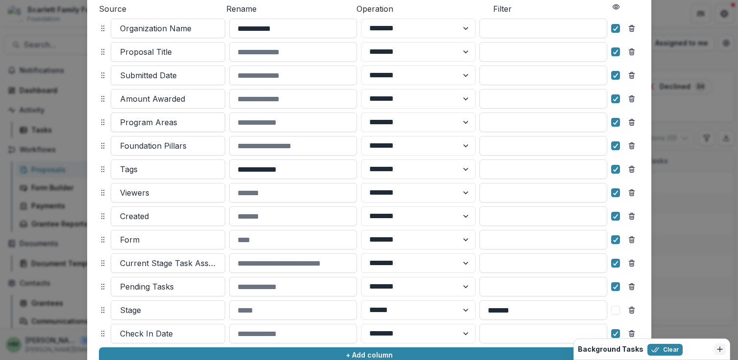
scroll to position [130, 0]
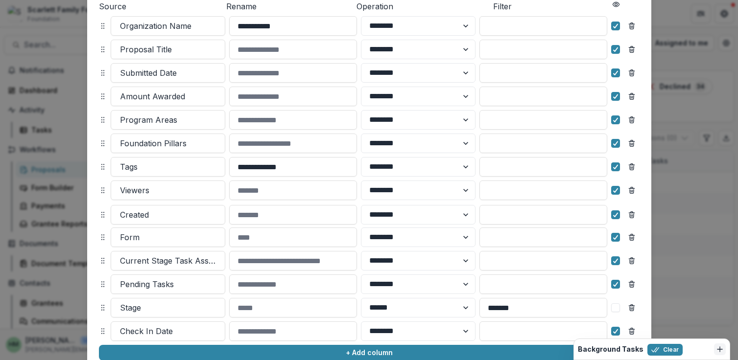
click at [102, 216] on icon at bounding box center [103, 215] width 8 height 8
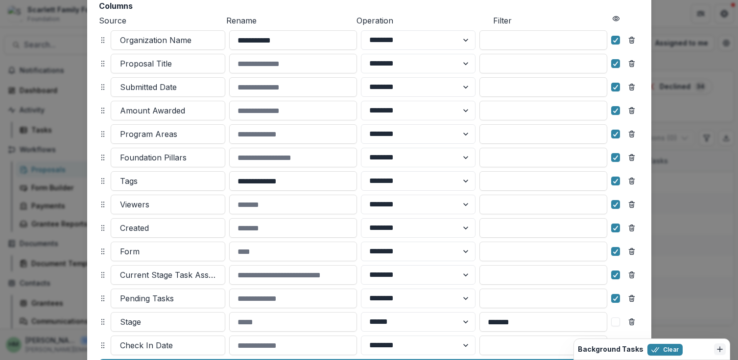
scroll to position [117, 0]
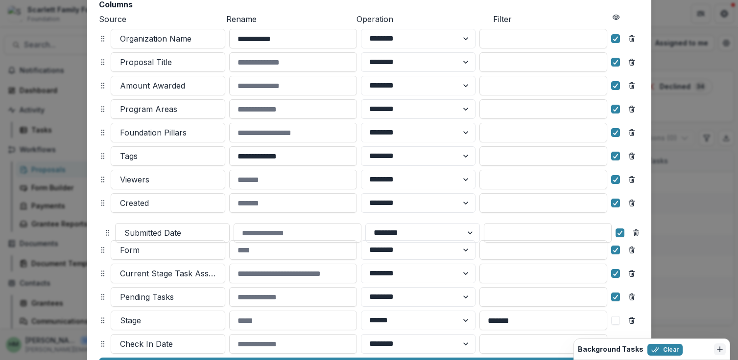
drag, startPoint x: 99, startPoint y: 82, endPoint x: 104, endPoint y: 228, distance: 145.5
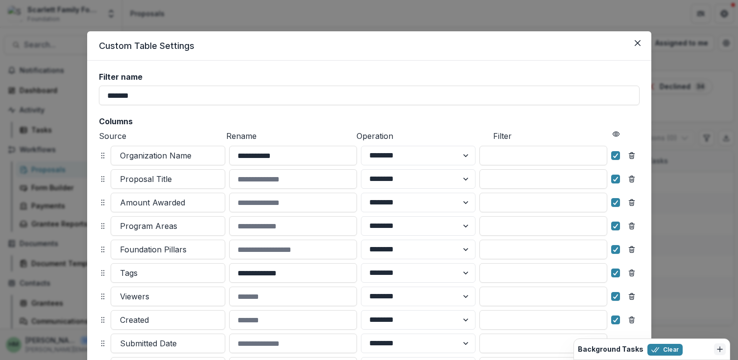
scroll to position [225, 0]
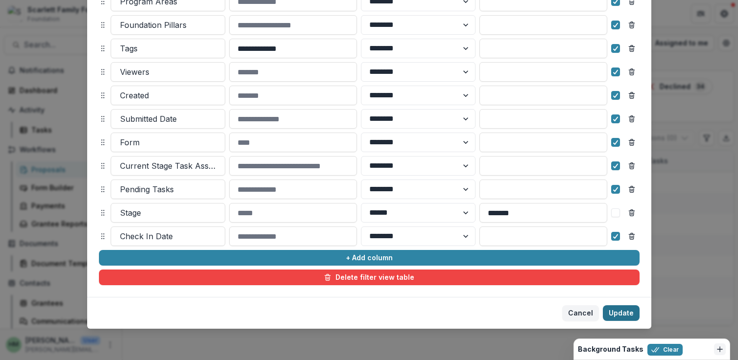
click at [622, 309] on button "Update" at bounding box center [621, 314] width 37 height 16
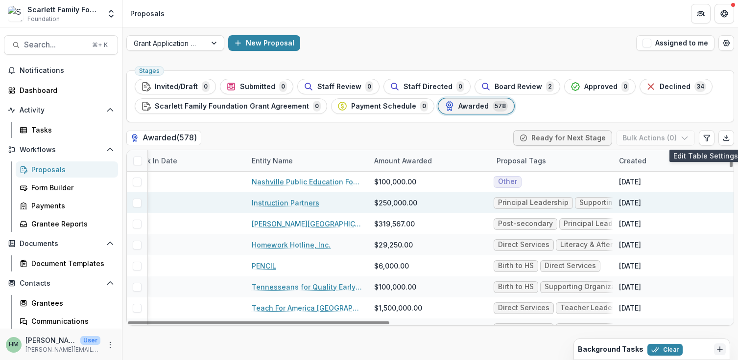
scroll to position [0, 0]
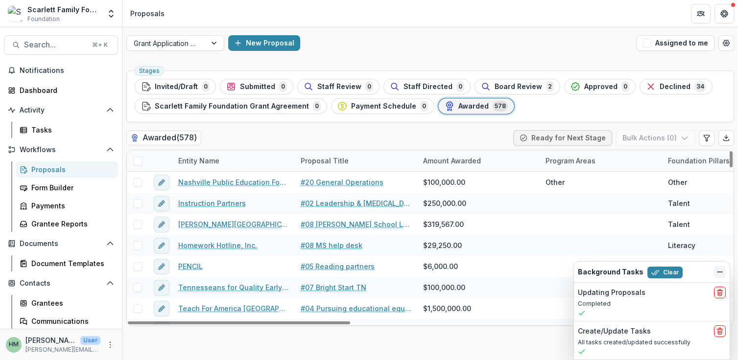
click at [720, 273] on icon "Dismiss" at bounding box center [720, 272] width 8 height 8
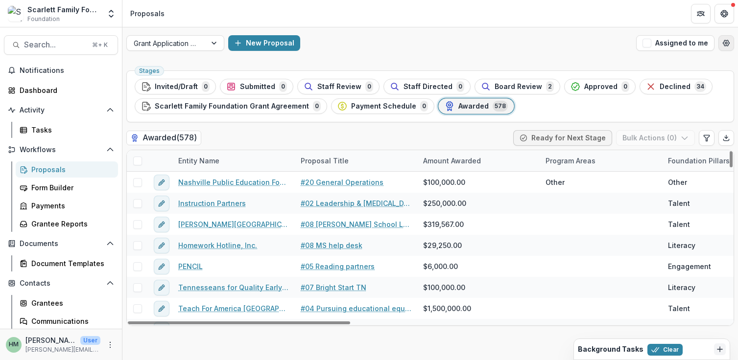
click at [726, 45] on icon "Open table manager" at bounding box center [726, 43] width 8 height 8
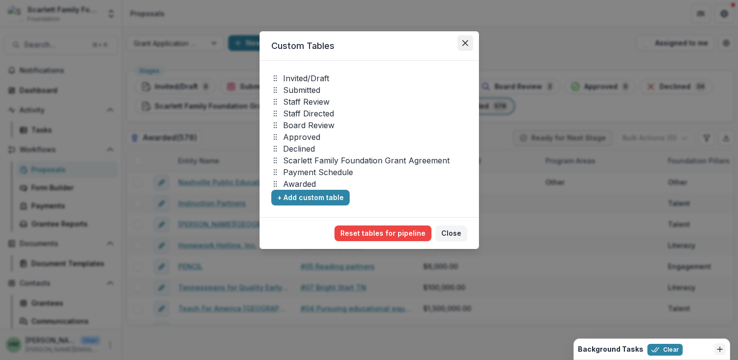
click at [464, 42] on icon "Close" at bounding box center [465, 43] width 6 height 6
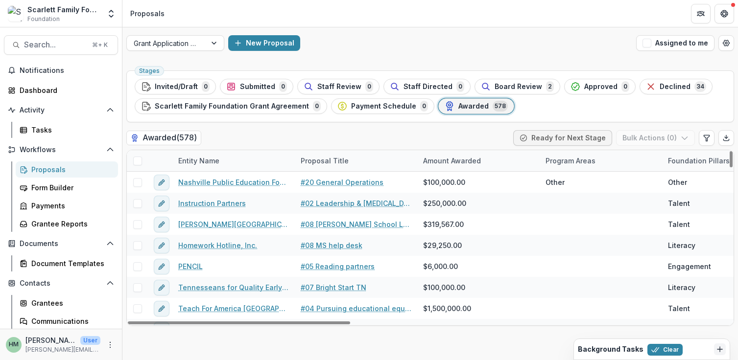
click at [138, 160] on span at bounding box center [137, 161] width 9 height 9
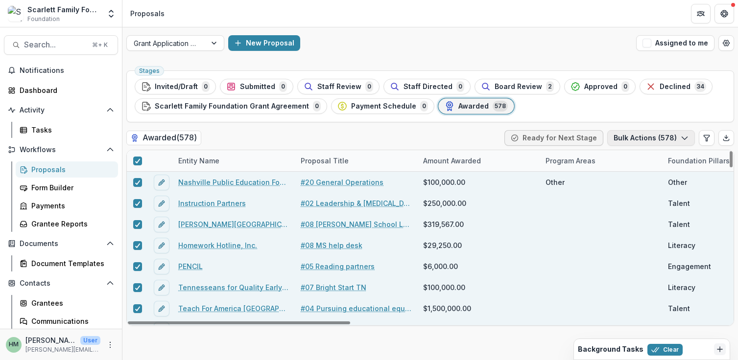
click at [641, 138] on button "Bulk Actions ( 578 )" at bounding box center [651, 138] width 88 height 16
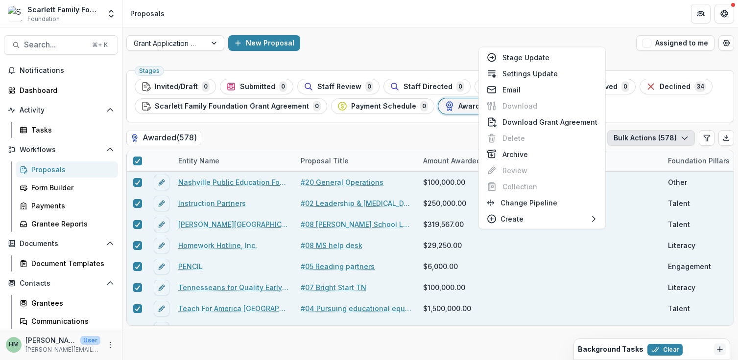
click at [426, 139] on div "Awarded ( 578 ) Ready for Next Stage Bulk Actions ( 578 )" at bounding box center [430, 140] width 608 height 20
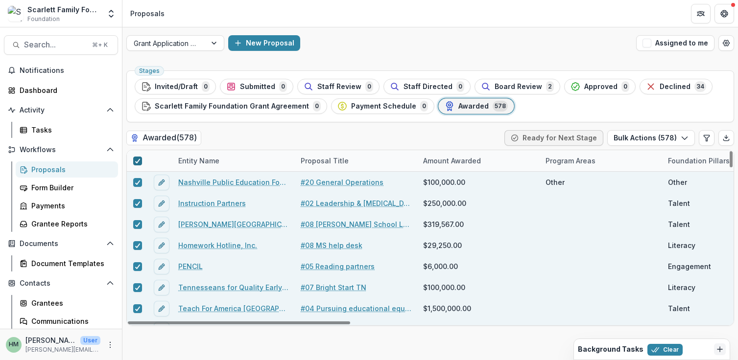
click at [134, 160] on span at bounding box center [137, 161] width 9 height 9
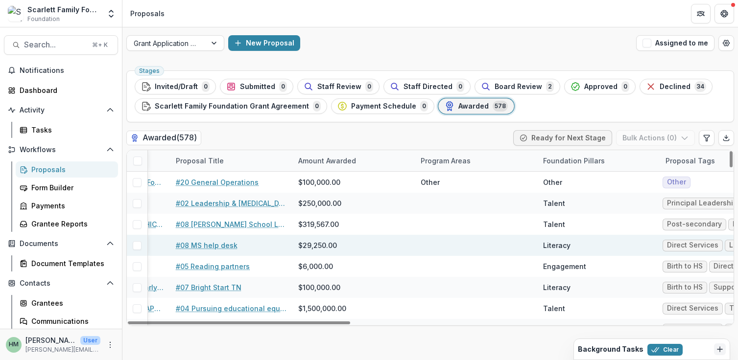
scroll to position [0, 158]
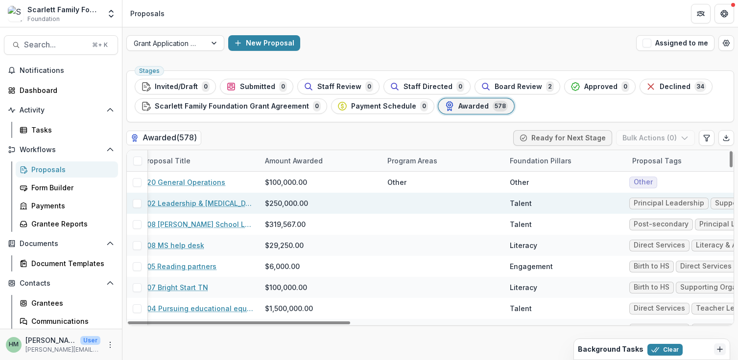
click at [407, 203] on div at bounding box center [442, 203] width 122 height 21
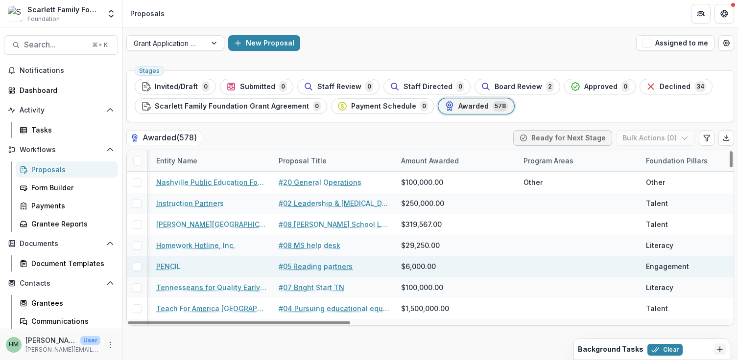
scroll to position [0, 23]
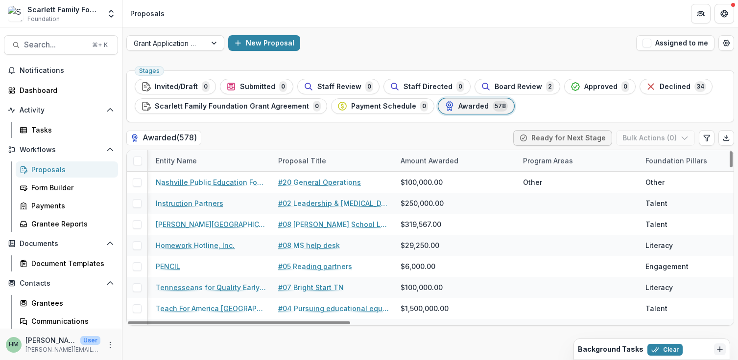
click at [141, 158] on span at bounding box center [137, 161] width 9 height 9
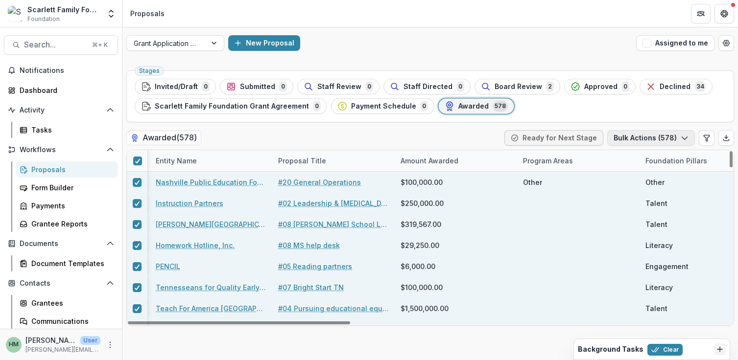
click at [620, 138] on button "Bulk Actions ( 578 )" at bounding box center [651, 138] width 88 height 16
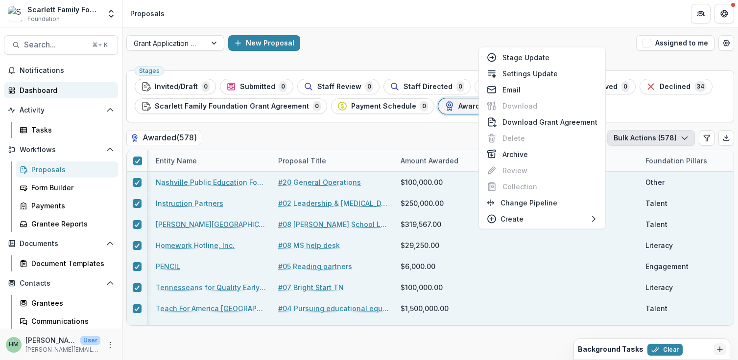
click at [41, 87] on div "Dashboard" at bounding box center [65, 90] width 91 height 10
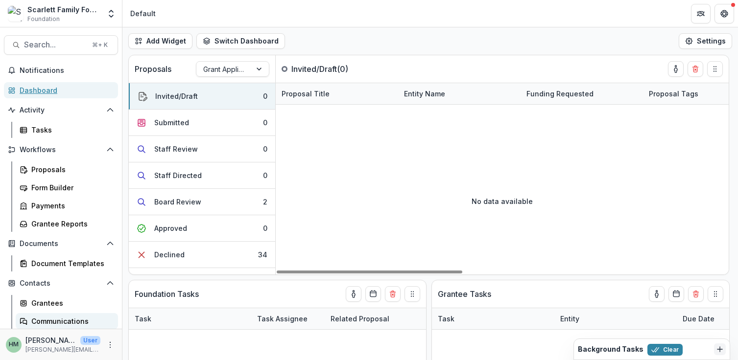
scroll to position [58, 0]
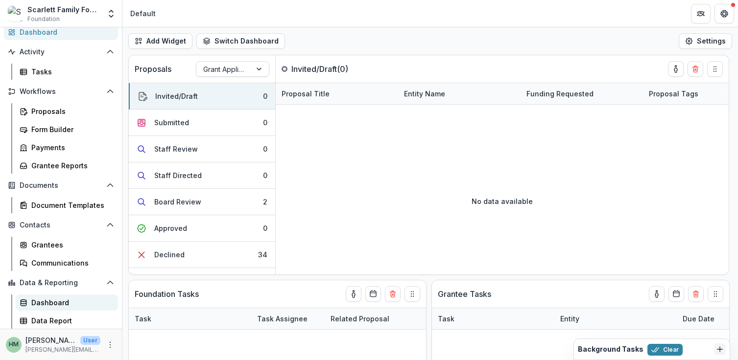
click at [50, 305] on div "Dashboard" at bounding box center [70, 303] width 79 height 10
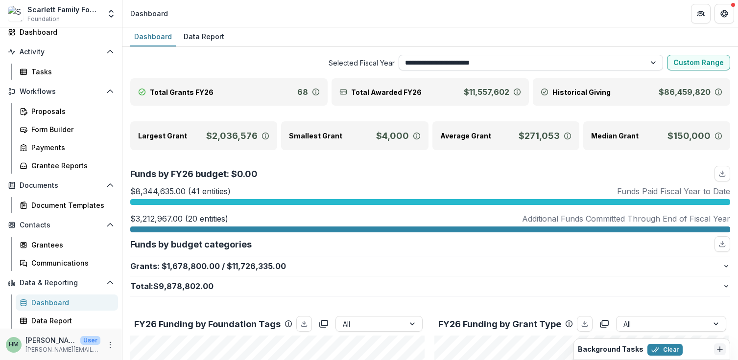
click at [457, 61] on select "**********" at bounding box center [531, 63] width 264 height 16
select select "**********"
click at [399, 55] on select "**********" at bounding box center [531, 63] width 264 height 16
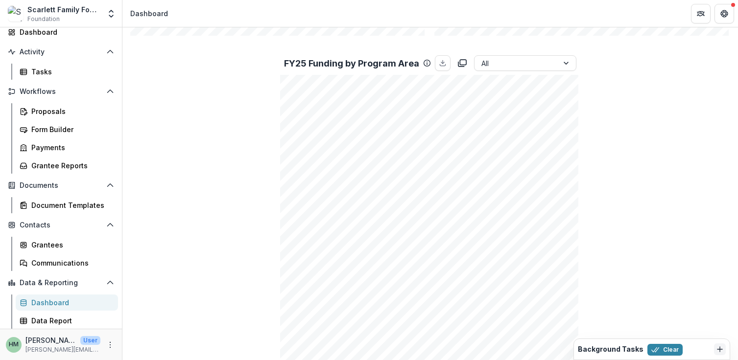
scroll to position [566, 0]
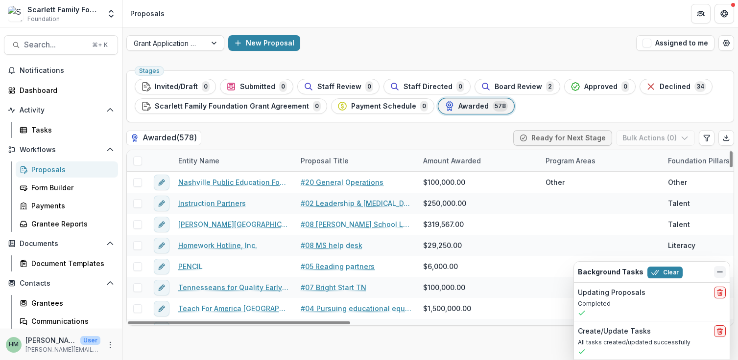
click at [717, 269] on icon "Dismiss" at bounding box center [720, 272] width 8 height 8
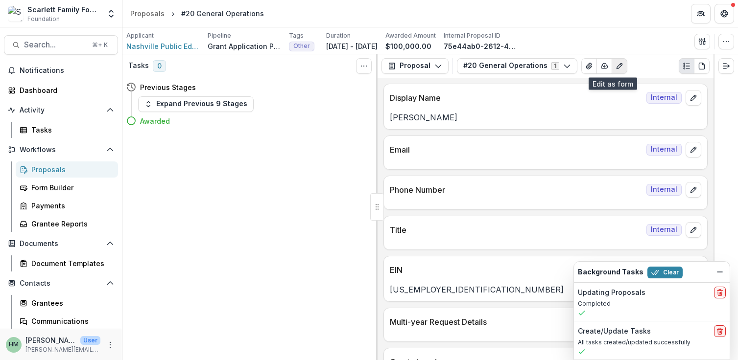
click at [616, 62] on icon "Edit as form" at bounding box center [620, 66] width 8 height 8
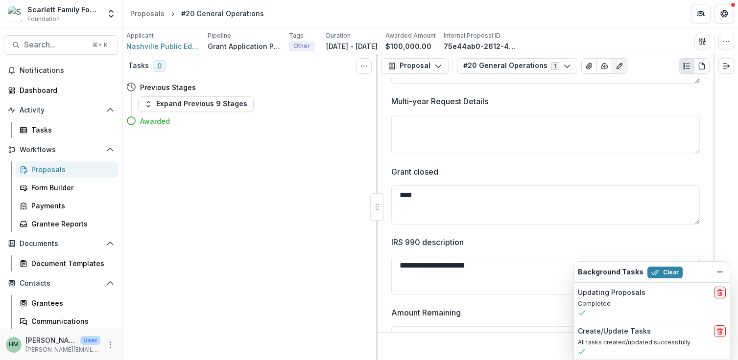
scroll to position [351, 0]
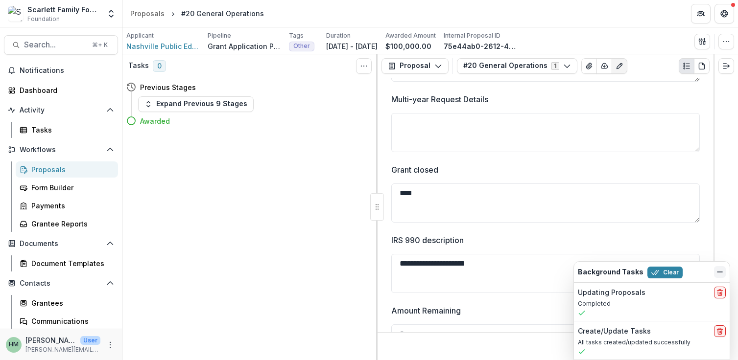
click at [716, 271] on icon "Dismiss" at bounding box center [720, 272] width 8 height 8
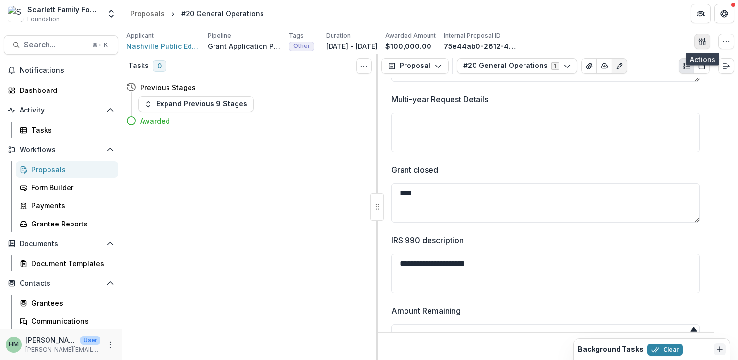
click at [700, 43] on icon "button" at bounding box center [702, 42] width 8 height 8
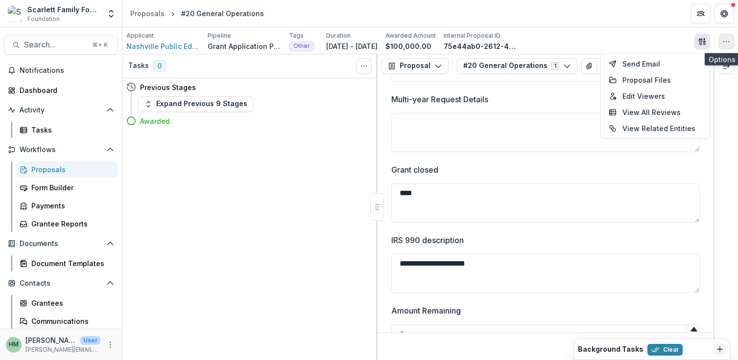
click at [725, 39] on icon "button" at bounding box center [726, 42] width 8 height 8
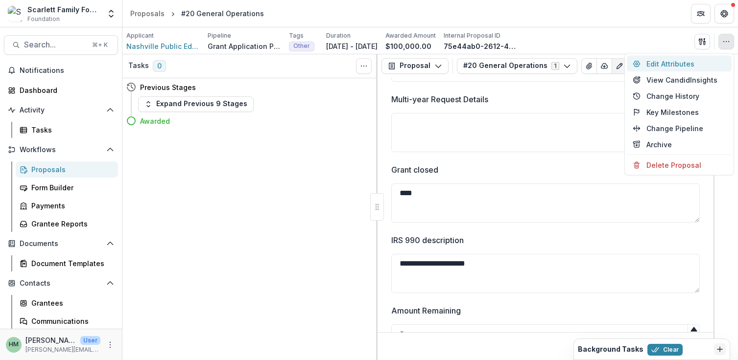
click at [666, 64] on button "Edit Attributes" at bounding box center [679, 64] width 105 height 16
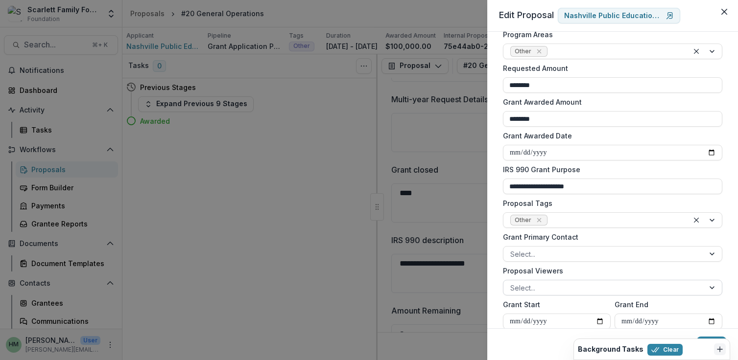
scroll to position [0, 0]
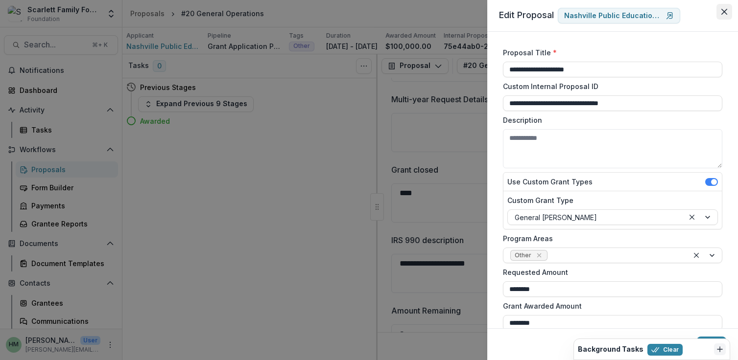
click at [725, 14] on icon "Close" at bounding box center [724, 12] width 6 height 6
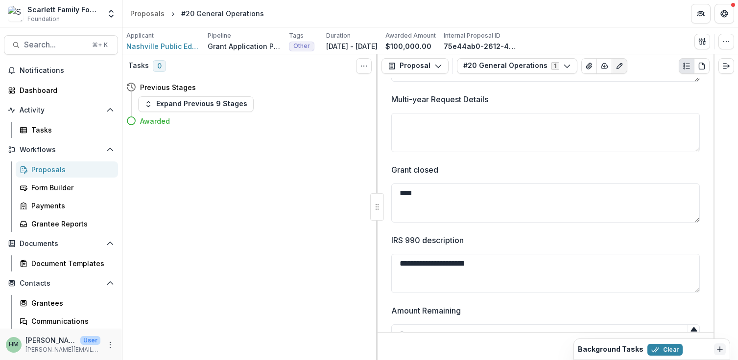
click at [634, 42] on div "Applicant Nashville Public Education Foundation (NPEF) Pipeline Grant Applicati…" at bounding box center [430, 41] width 608 height 20
click at [434, 61] on button "Proposal" at bounding box center [414, 66] width 67 height 16
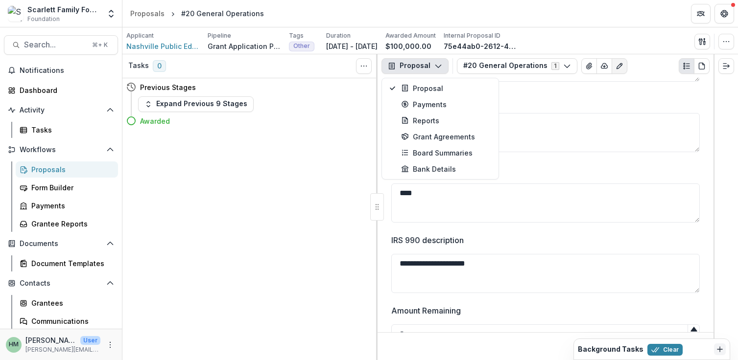
click at [577, 105] on label "Multi-year Request Details" at bounding box center [542, 100] width 303 height 12
click at [577, 113] on textarea "Multi-year Request Details" at bounding box center [545, 132] width 309 height 39
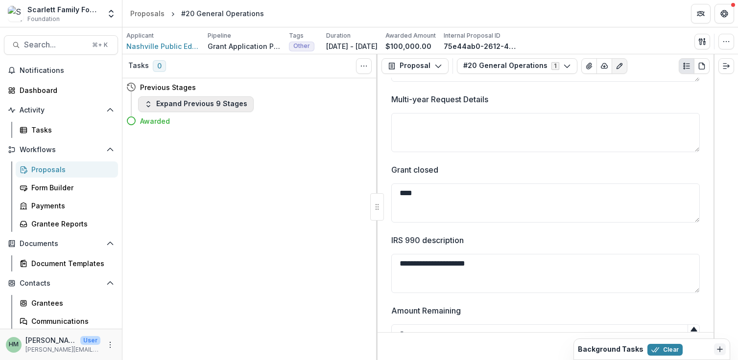
click at [202, 106] on button "Expand Previous 9 Stages" at bounding box center [196, 104] width 116 height 16
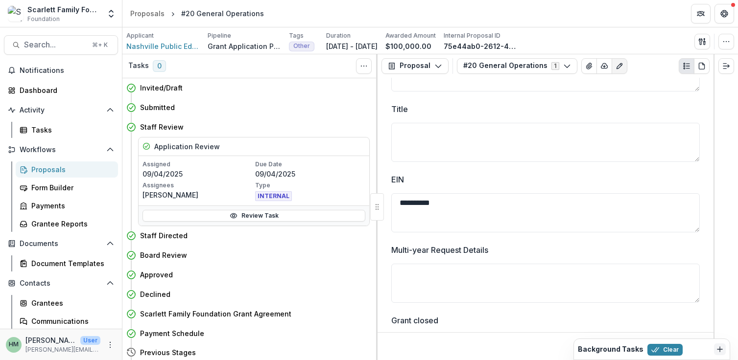
scroll to position [107, 0]
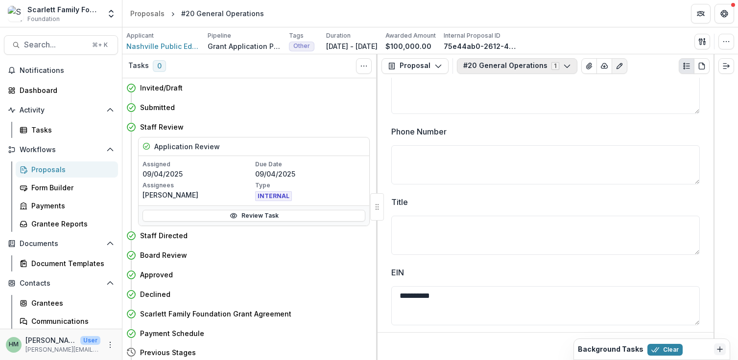
click at [547, 63] on button "#20 General Operations 1" at bounding box center [517, 66] width 120 height 16
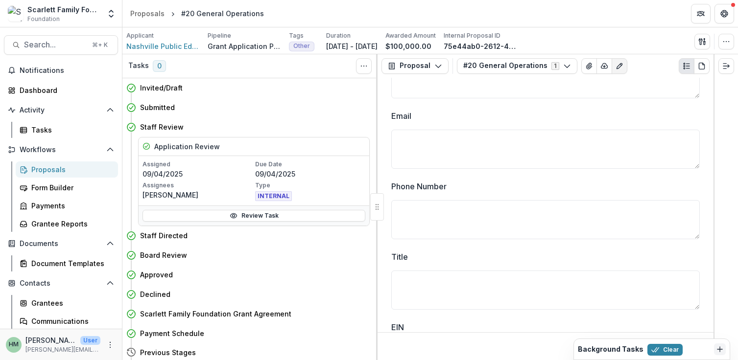
scroll to position [0, 0]
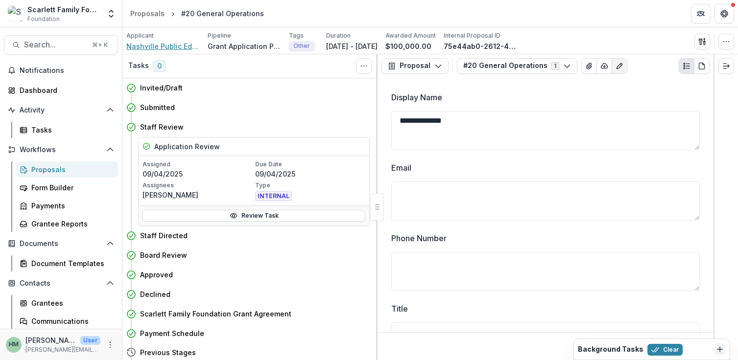
click at [158, 42] on span "Nashville Public Education Foundation (NPEF)" at bounding box center [162, 46] width 73 height 10
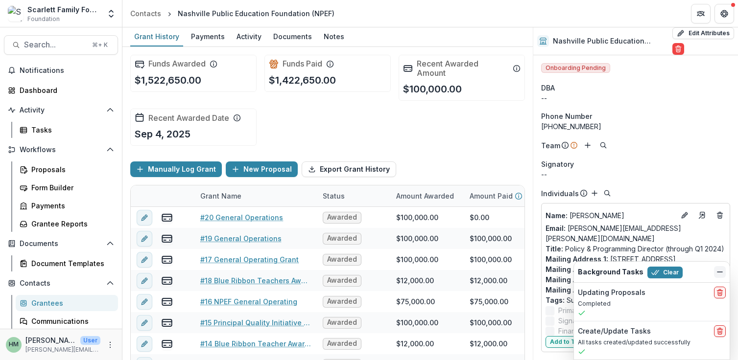
click at [722, 274] on icon "Dismiss" at bounding box center [720, 272] width 8 height 8
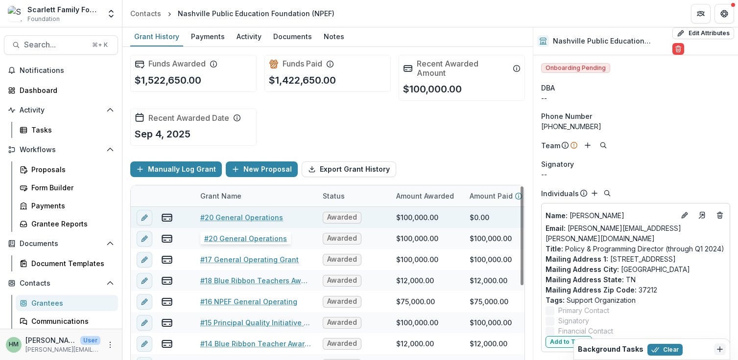
click at [241, 219] on link "#20 General Operations" at bounding box center [241, 218] width 83 height 10
